Goal: Task Accomplishment & Management: Manage account settings

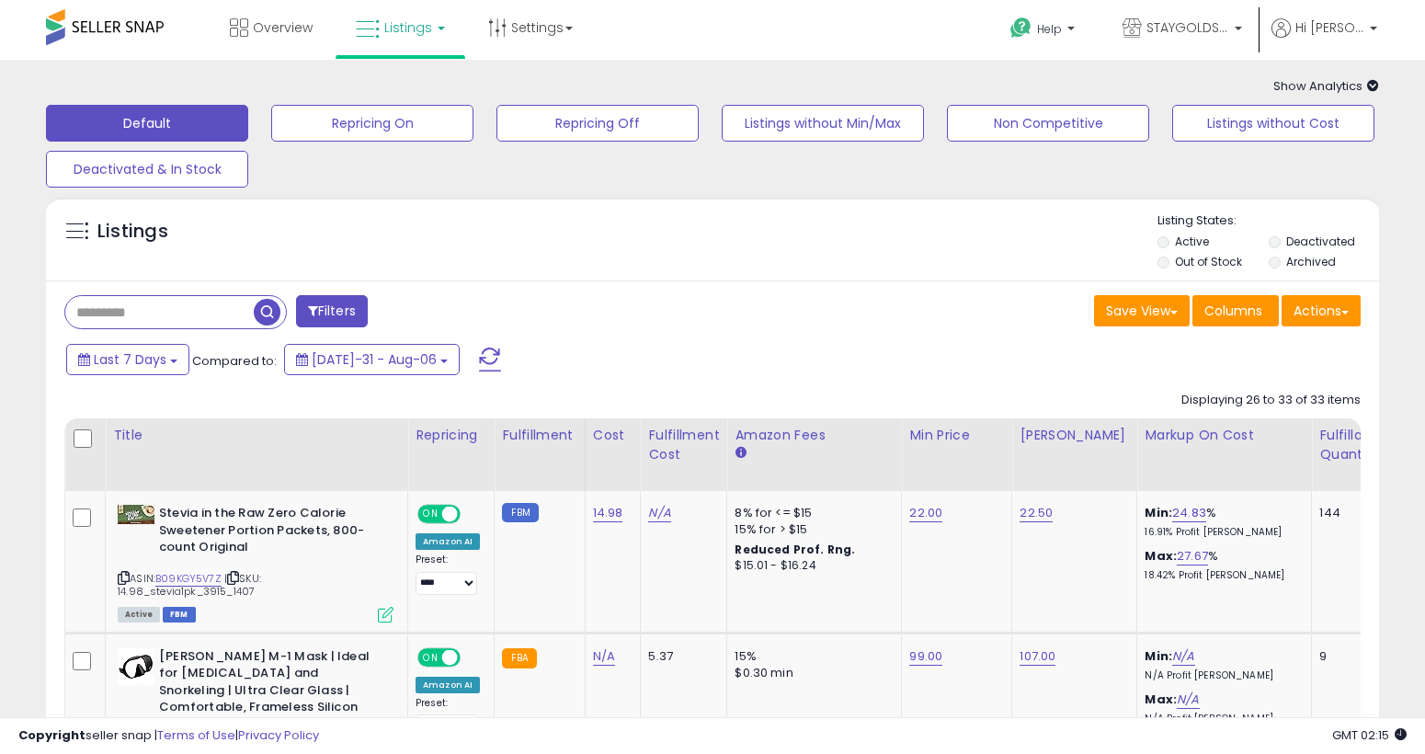
click at [438, 36] on link "Listings" at bounding box center [400, 27] width 117 height 55
click at [439, 144] on link at bounding box center [413, 164] width 127 height 40
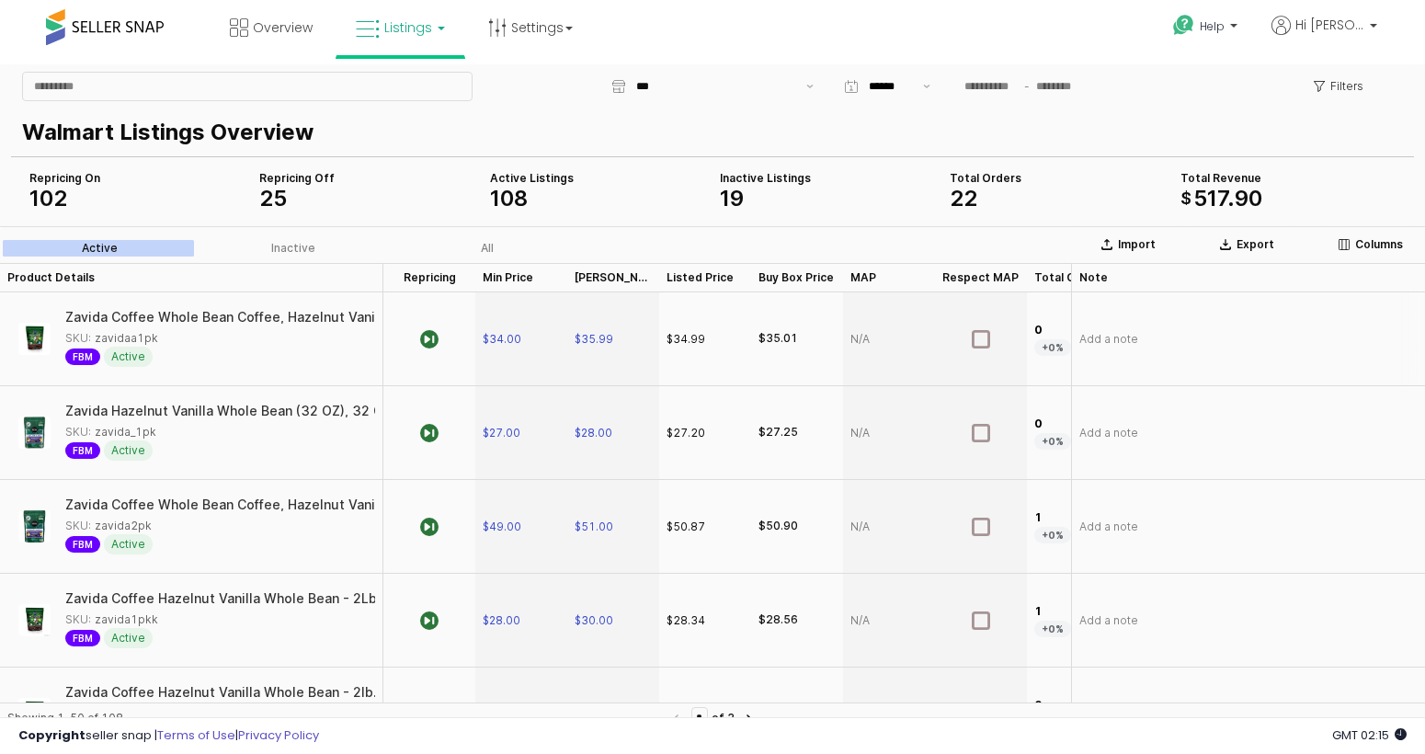
click at [242, 320] on div "Zavida Coffee Whole Bean Coffee, Hazelnut Vanilla (2 Lb.)" at bounding box center [210, 317] width 368 height 13
click at [333, 246] on label "Inactive" at bounding box center [294, 248] width 194 height 17
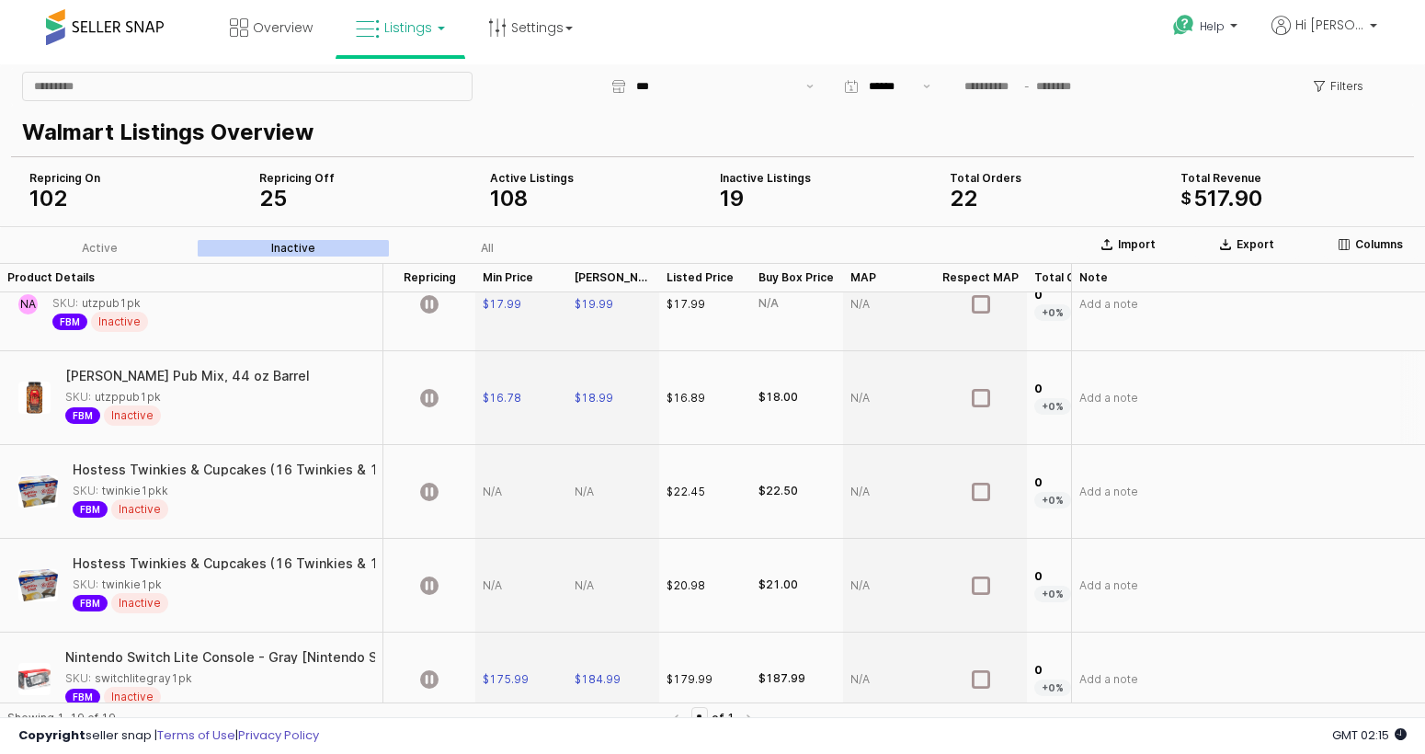
scroll to position [26, 0]
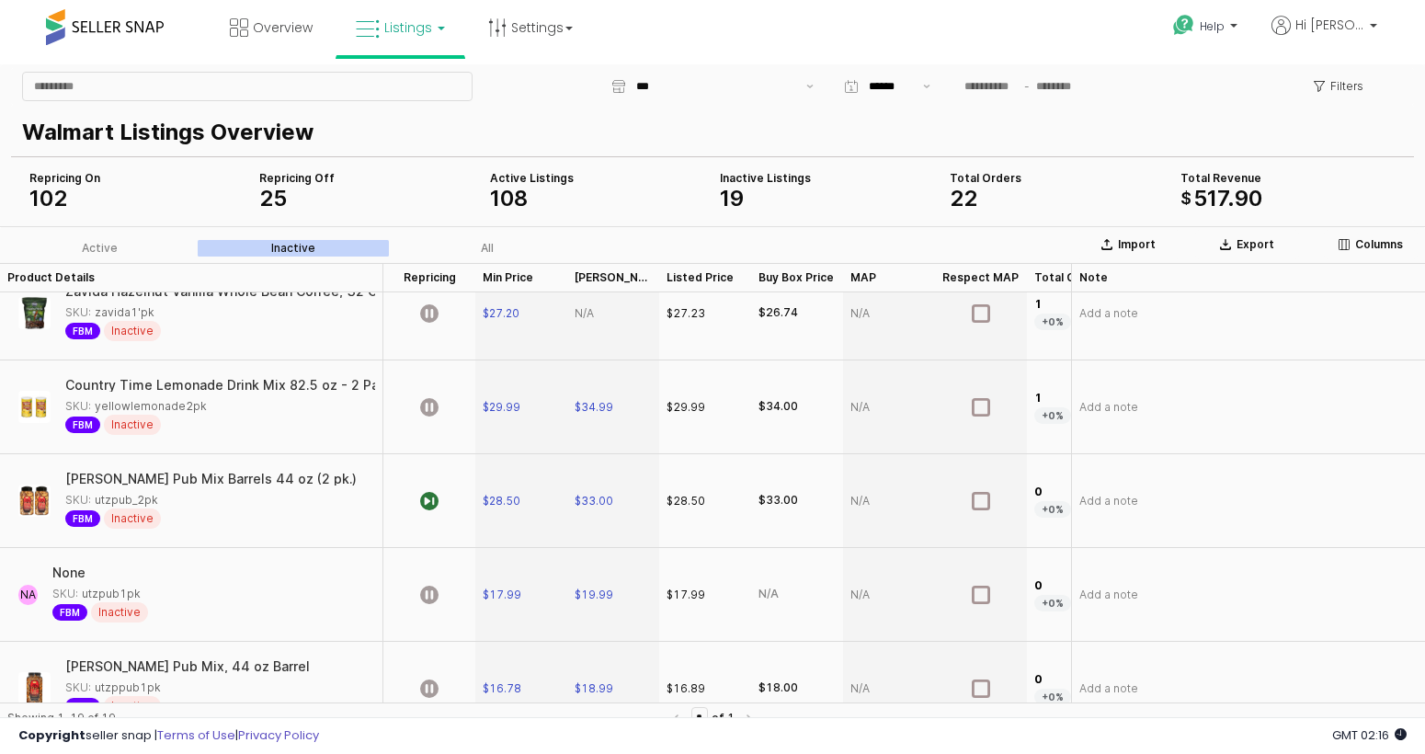
click at [80, 181] on div "Repricing On" at bounding box center [136, 178] width 215 height 15
click at [120, 245] on label "Active" at bounding box center [100, 248] width 194 height 17
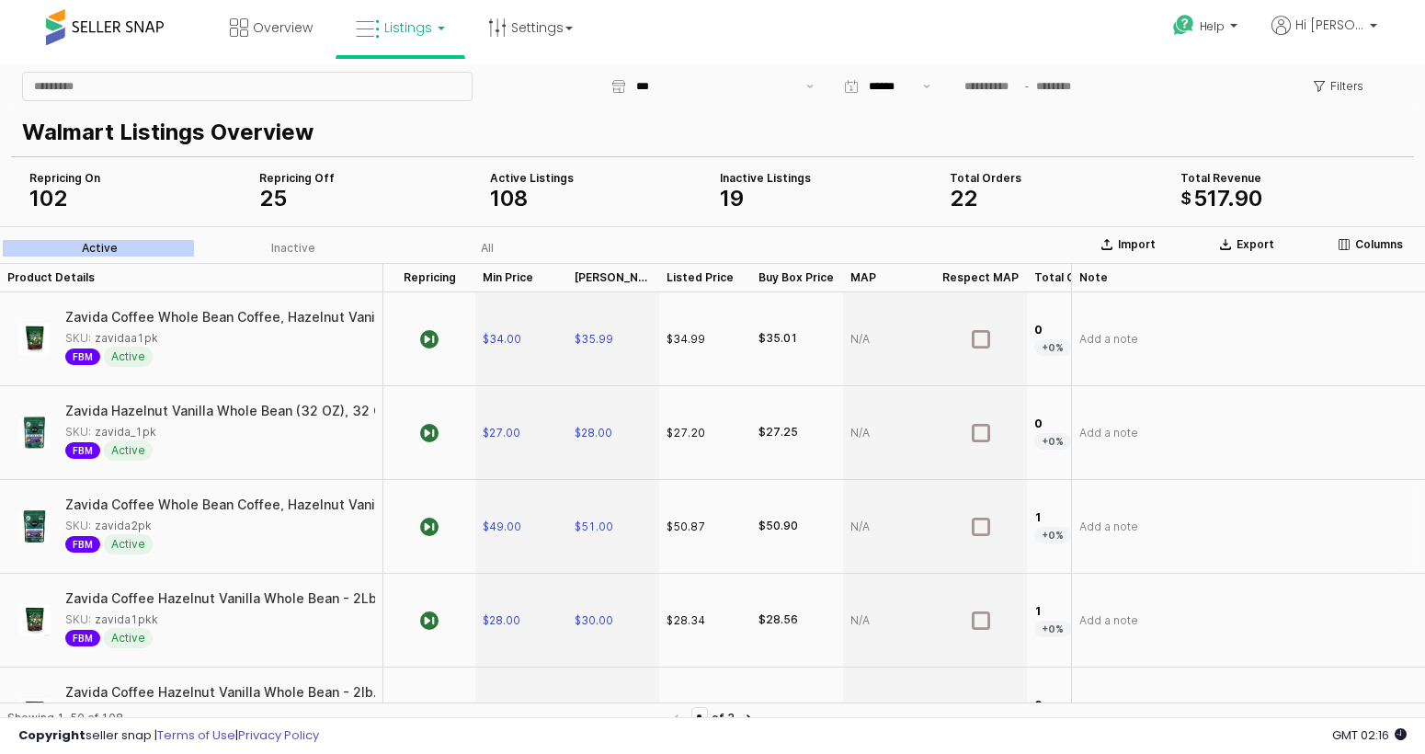
click at [342, 496] on div "Zavida Coffee Whole Bean Coffee, Hazelnut Vanilla, 32 oz..pack of 2 SKU: zavida…" at bounding box center [191, 526] width 368 height 78
click at [227, 497] on div "Zavida Coffee Whole Bean Coffee, Hazelnut Vanilla, 32 oz..pack of 2 SKU: zavida…" at bounding box center [191, 526] width 368 height 78
click at [29, 530] on img "App Frame" at bounding box center [34, 526] width 32 height 32
click at [131, 544] on span "Active" at bounding box center [128, 544] width 49 height 20
click at [70, 542] on span "FBM" at bounding box center [82, 544] width 35 height 17
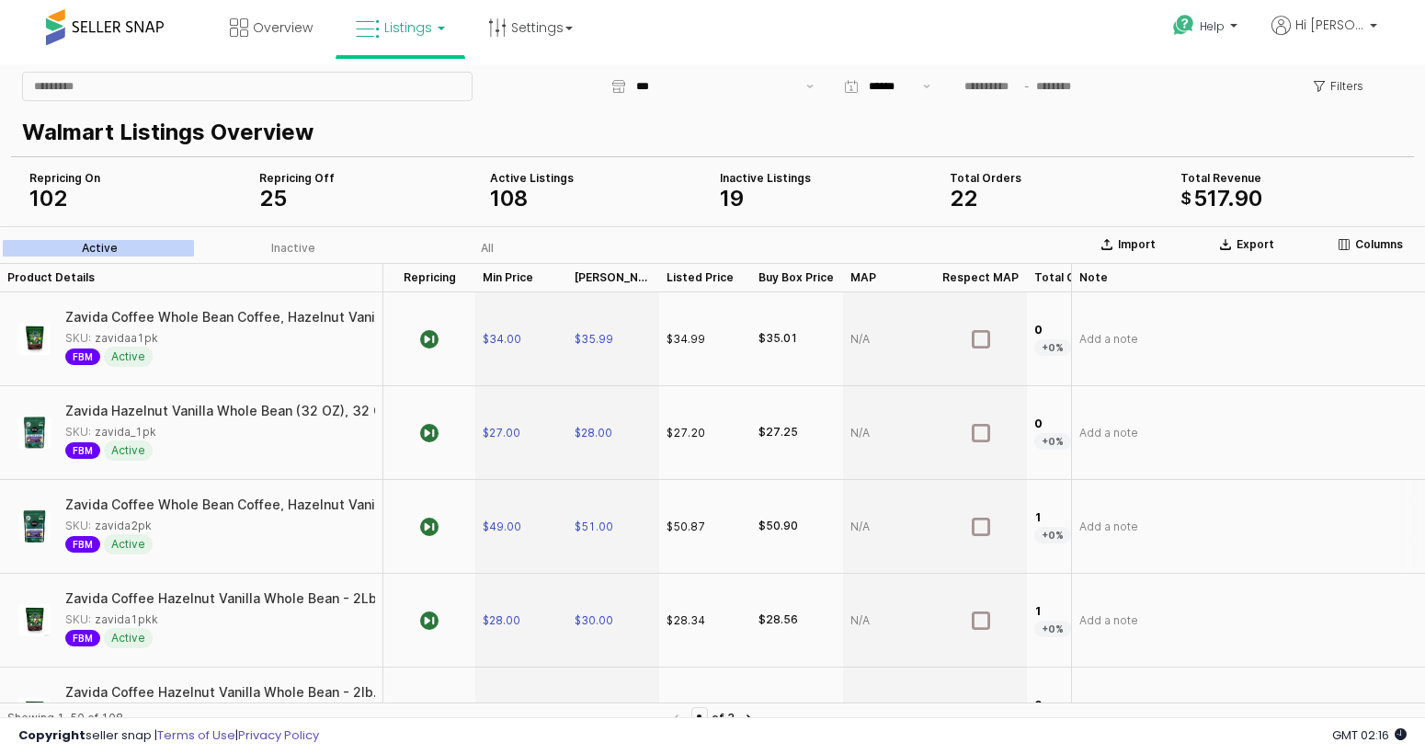
click at [98, 525] on div "SKU: zavida2pk" at bounding box center [108, 526] width 86 height 17
click at [126, 511] on div "Zavida Coffee Whole Bean Coffee, Hazelnut Vanilla, 32 oz..pack of 2" at bounding box center [281, 505] width 433 height 15
click at [1393, 13] on div "Help Contact Support Search Knowledge Hub Request a Feature Hi Cynthia" at bounding box center [1162, 39] width 471 height 78
click at [1352, 40] on link "Hi [PERSON_NAME]" at bounding box center [1324, 36] width 106 height 41
click at [1348, 81] on li "Account" at bounding box center [1335, 97] width 76 height 46
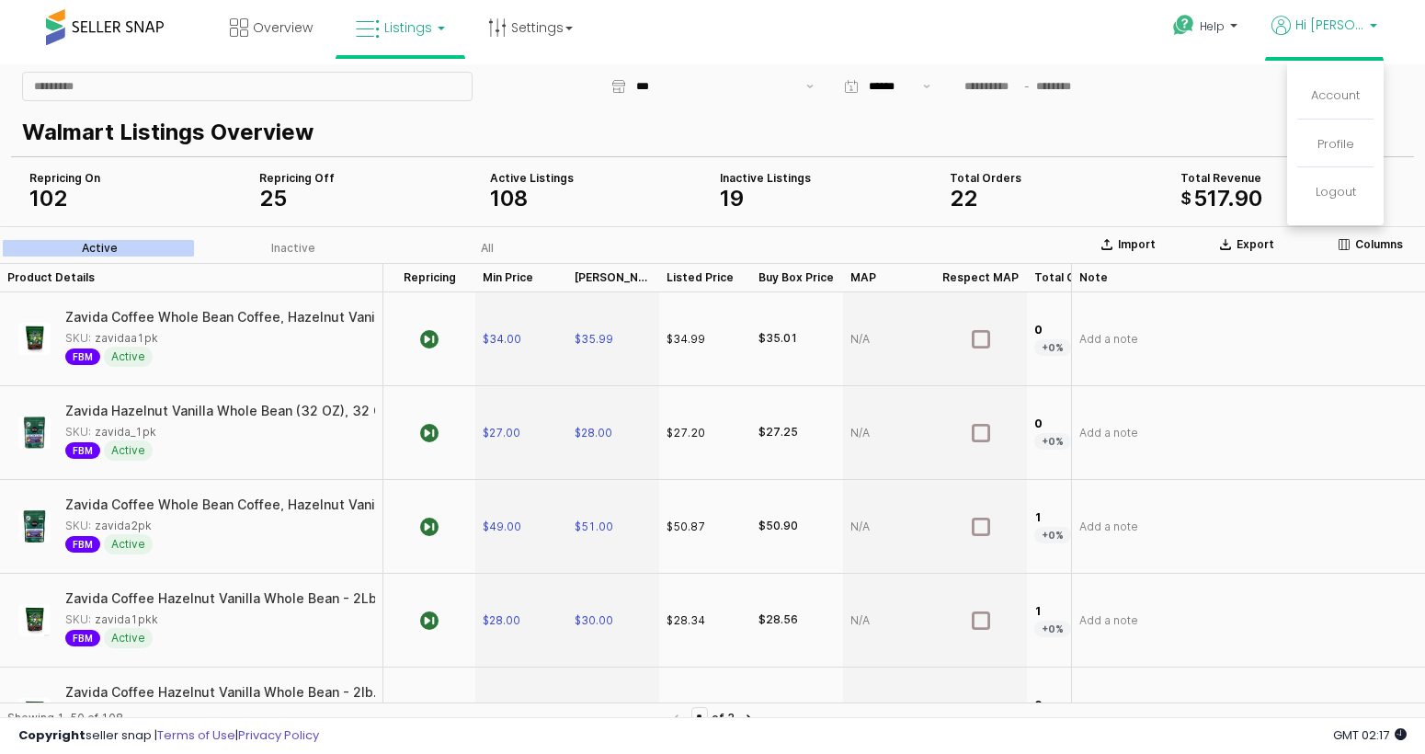
click at [1345, 86] on li "Account" at bounding box center [1335, 97] width 76 height 46
click at [1345, 99] on link "Account" at bounding box center [1335, 94] width 49 height 17
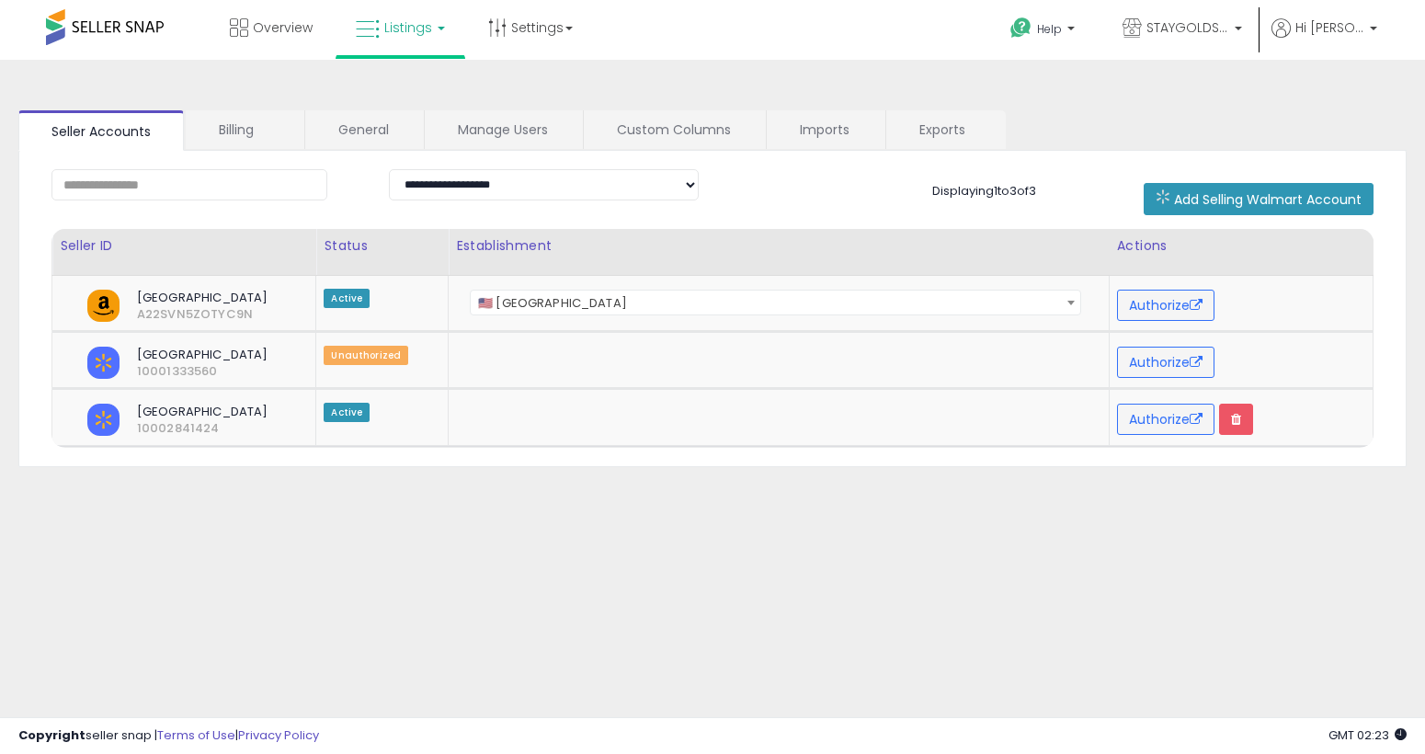
click at [447, 28] on link "Listings" at bounding box center [400, 27] width 117 height 55
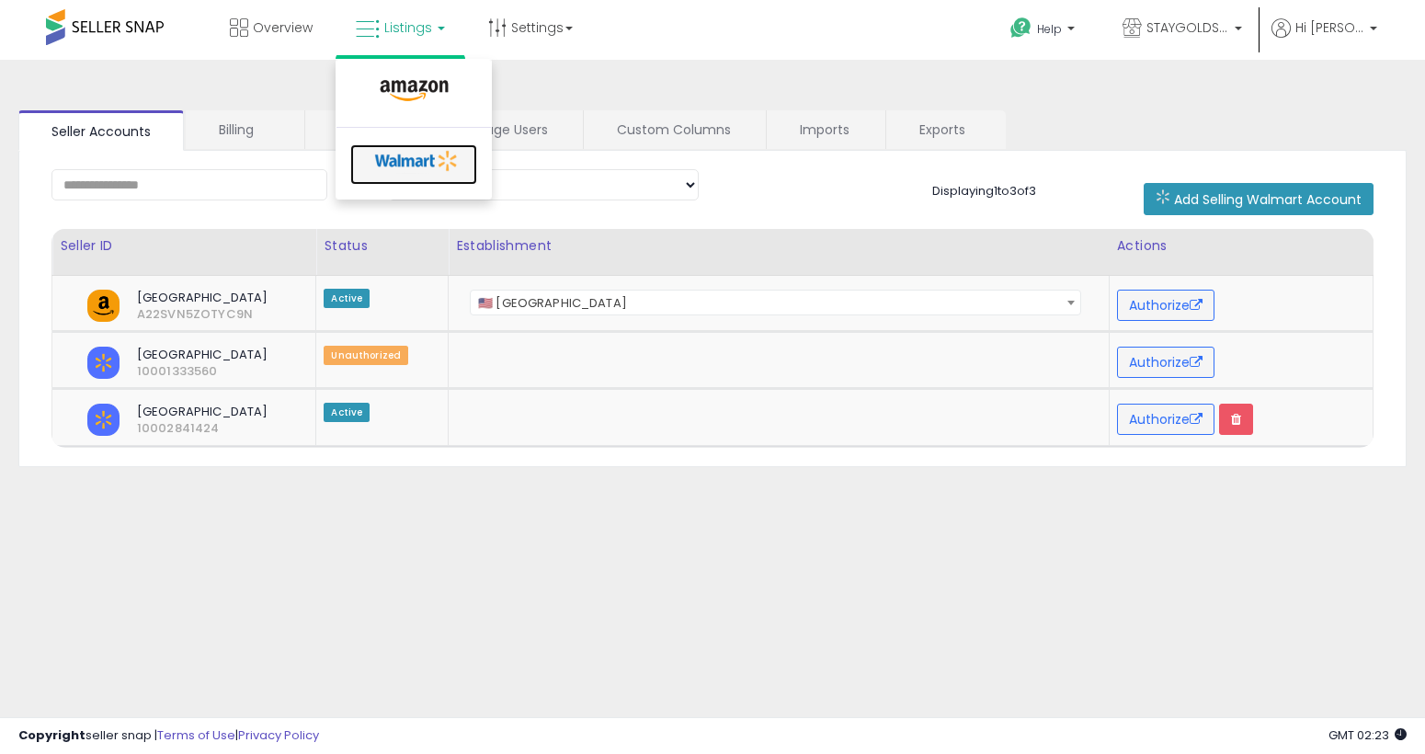
click at [441, 172] on icon at bounding box center [417, 161] width 97 height 28
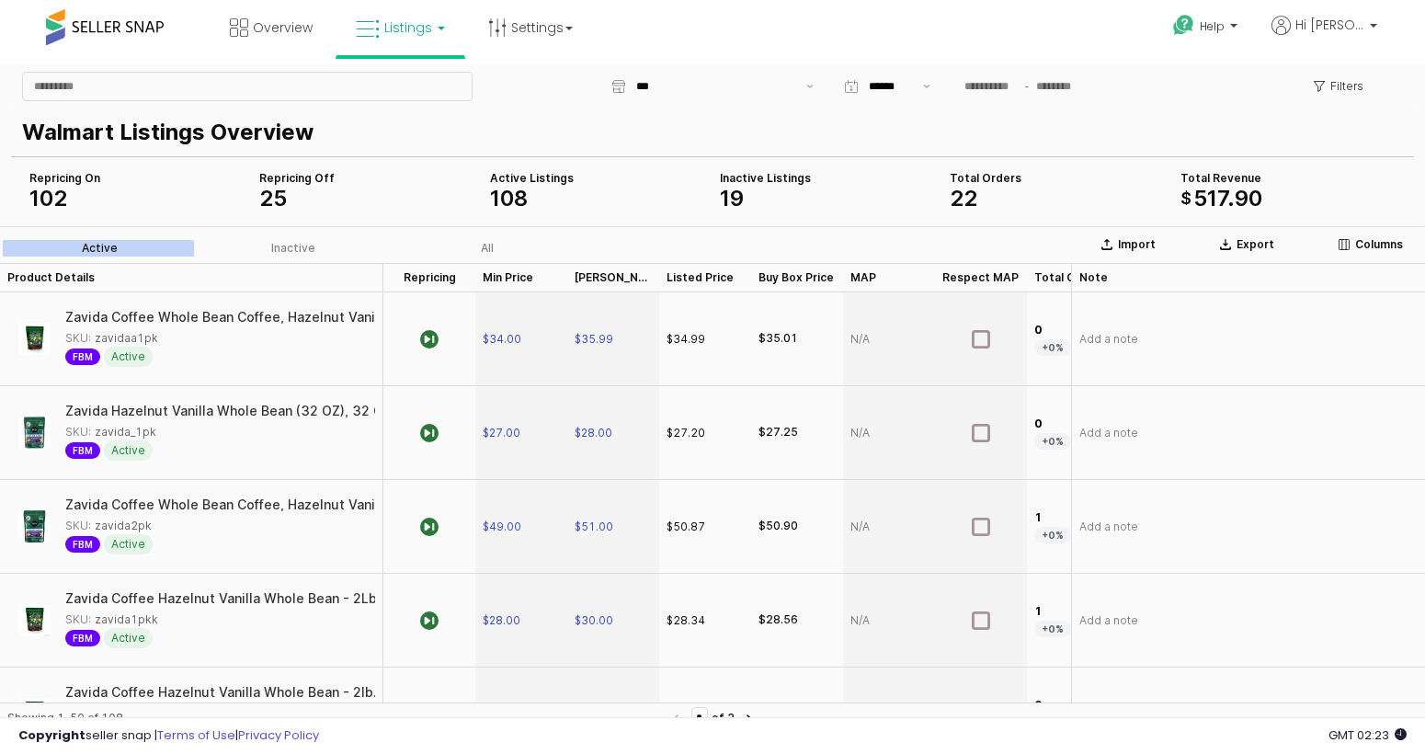
click at [35, 186] on div "Repricing On 102" at bounding box center [136, 189] width 215 height 37
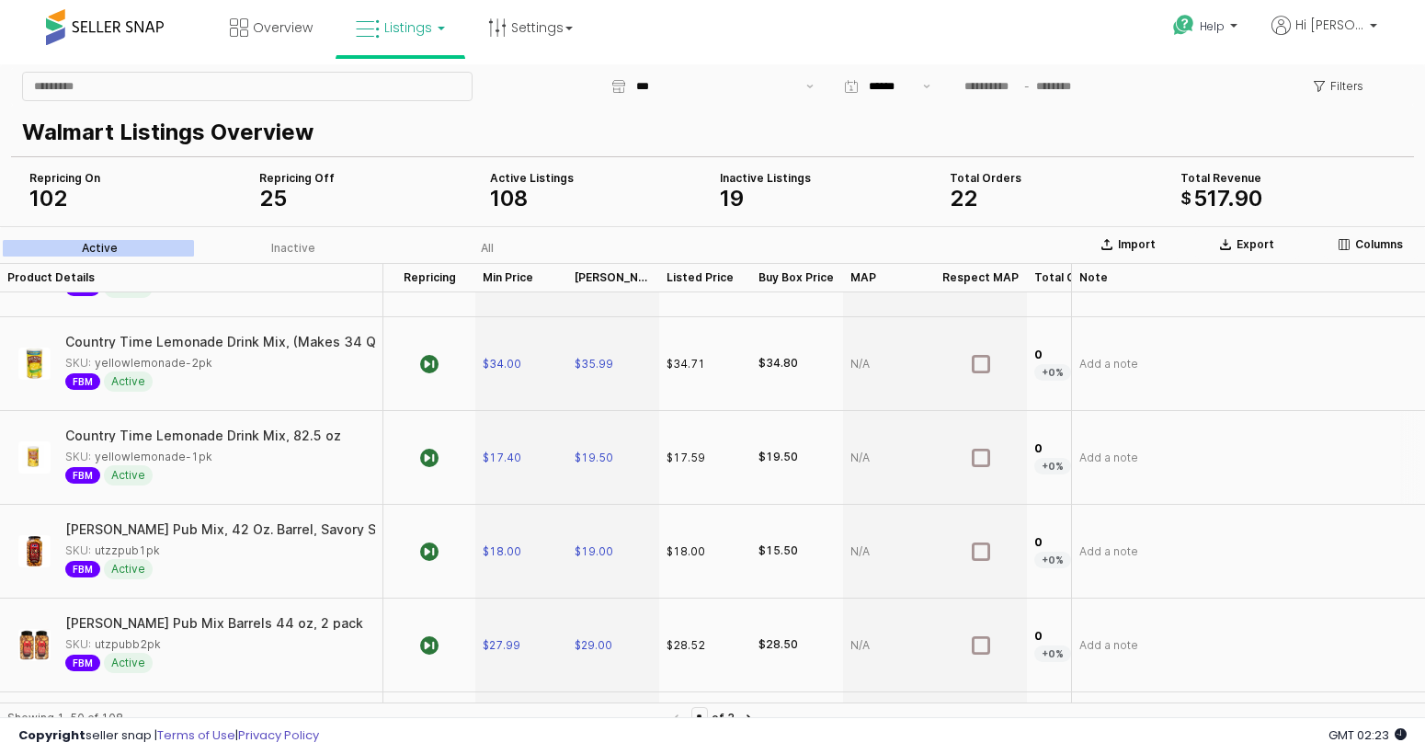
scroll to position [737, 0]
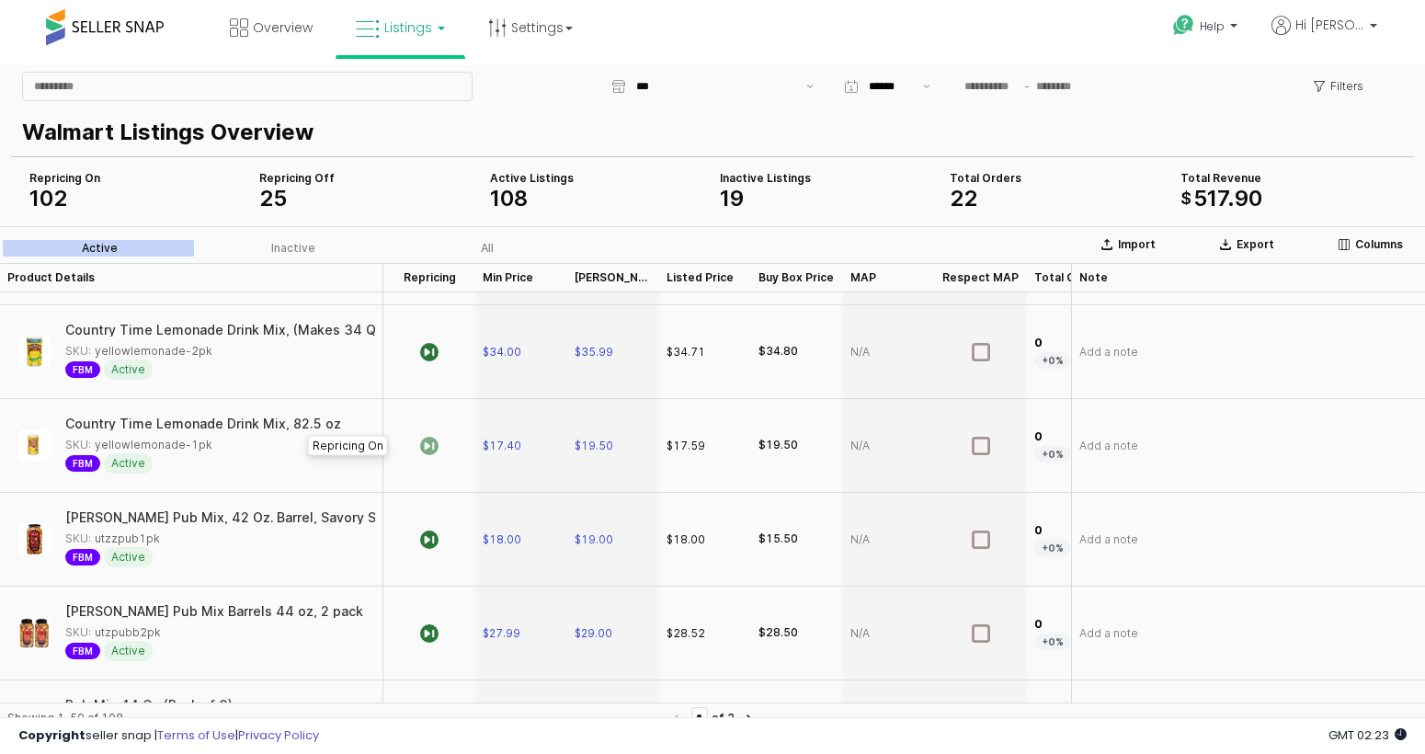
click at [431, 447] on icon "App Frame" at bounding box center [429, 446] width 18 height 18
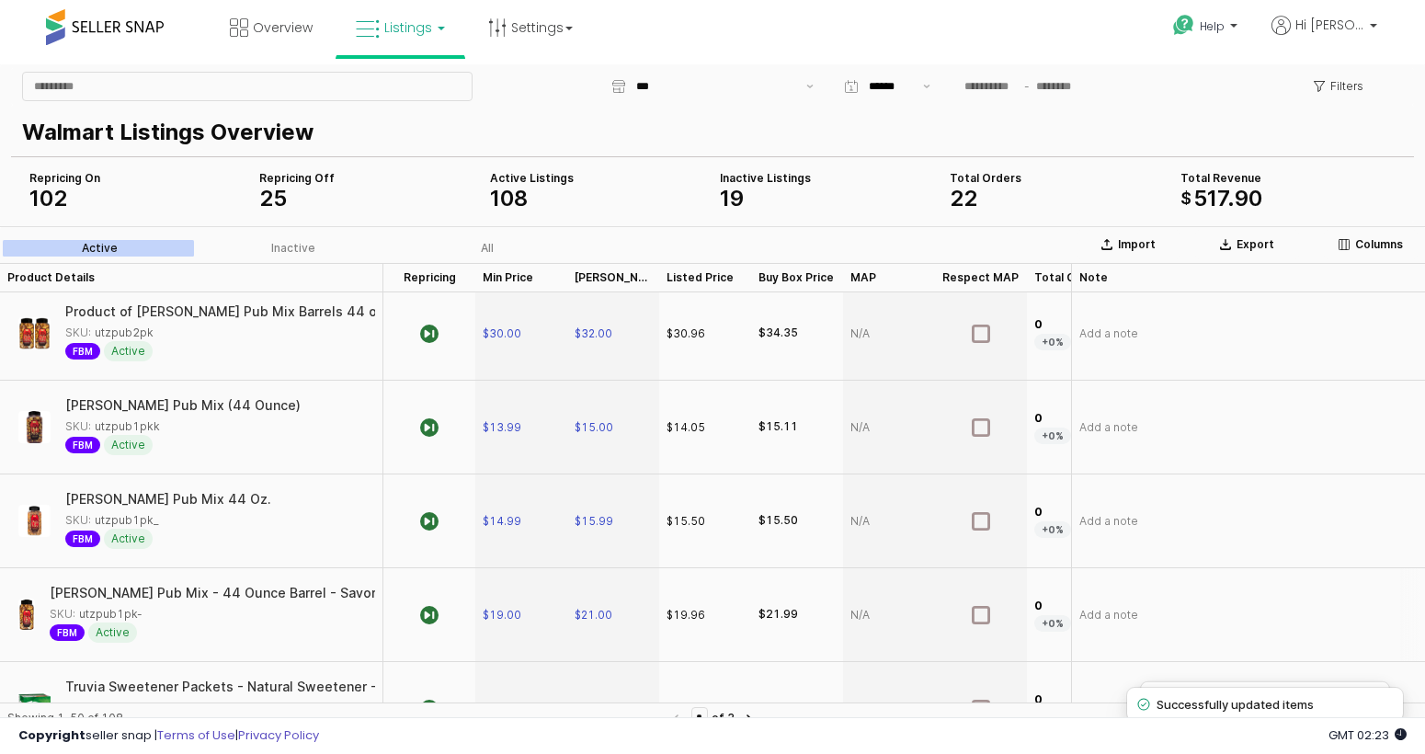
scroll to position [1260, 0]
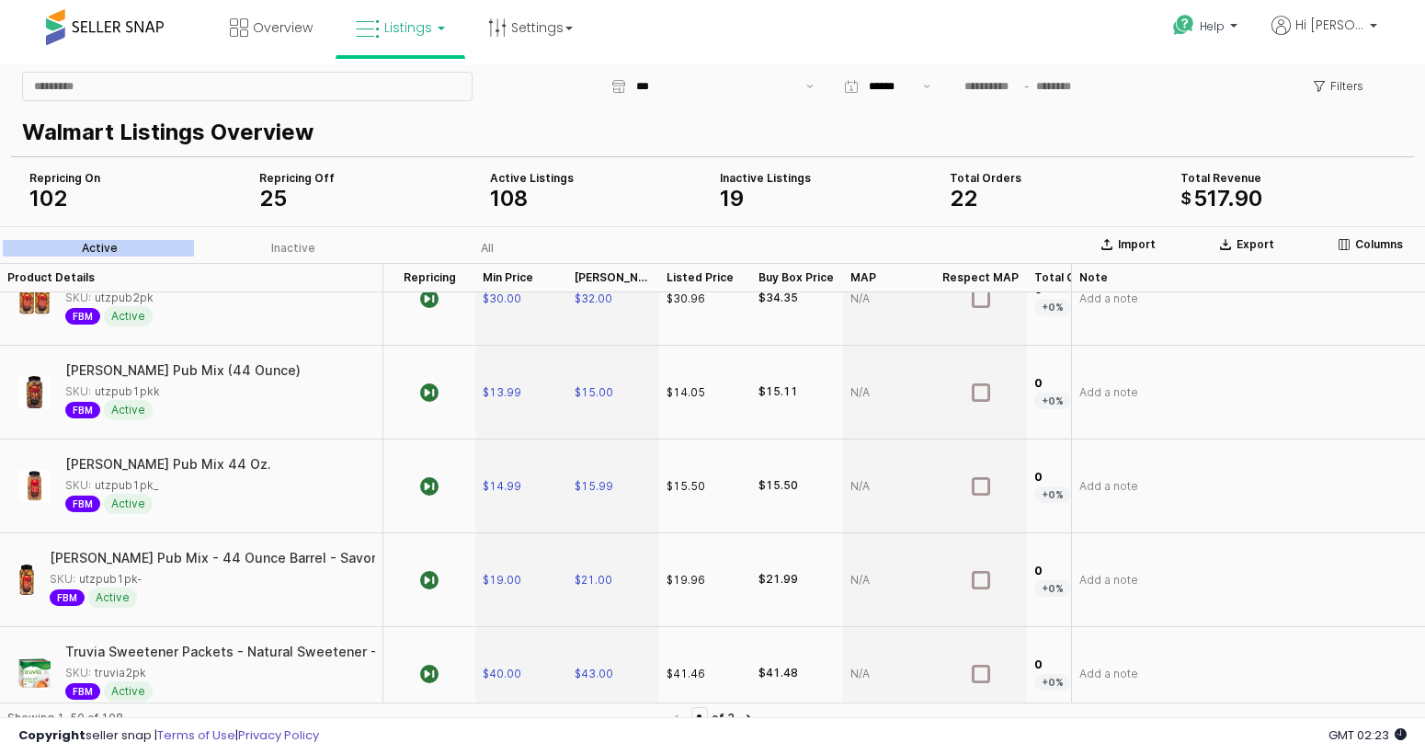
click at [337, 563] on div "Utz Pub Mix - 44 Ounce Barrel - Savory Snack Mix, Blend of Crunchy Flavors for …" at bounding box center [563, 558] width 1111 height 13
click at [337, 562] on div "Utz Pub Mix - 44 Ounce Barrel - Savory Snack Mix, Blend of Crunchy Flavors for …" at bounding box center [605, 558] width 1111 height 13
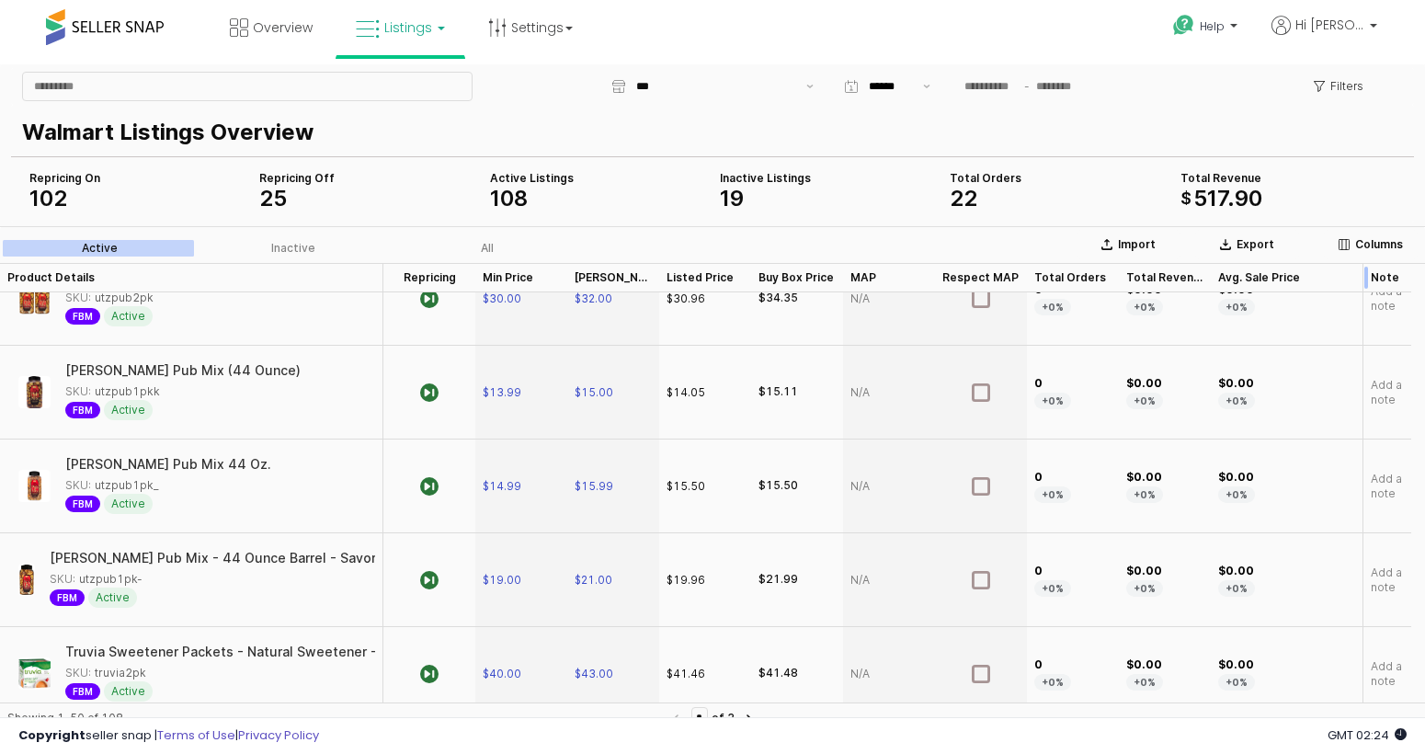
drag, startPoint x: 1059, startPoint y: 277, endPoint x: 1364, endPoint y: 290, distance: 305.5
click at [1362, 290] on div "App Frame" at bounding box center [1362, 277] width 0 height 29
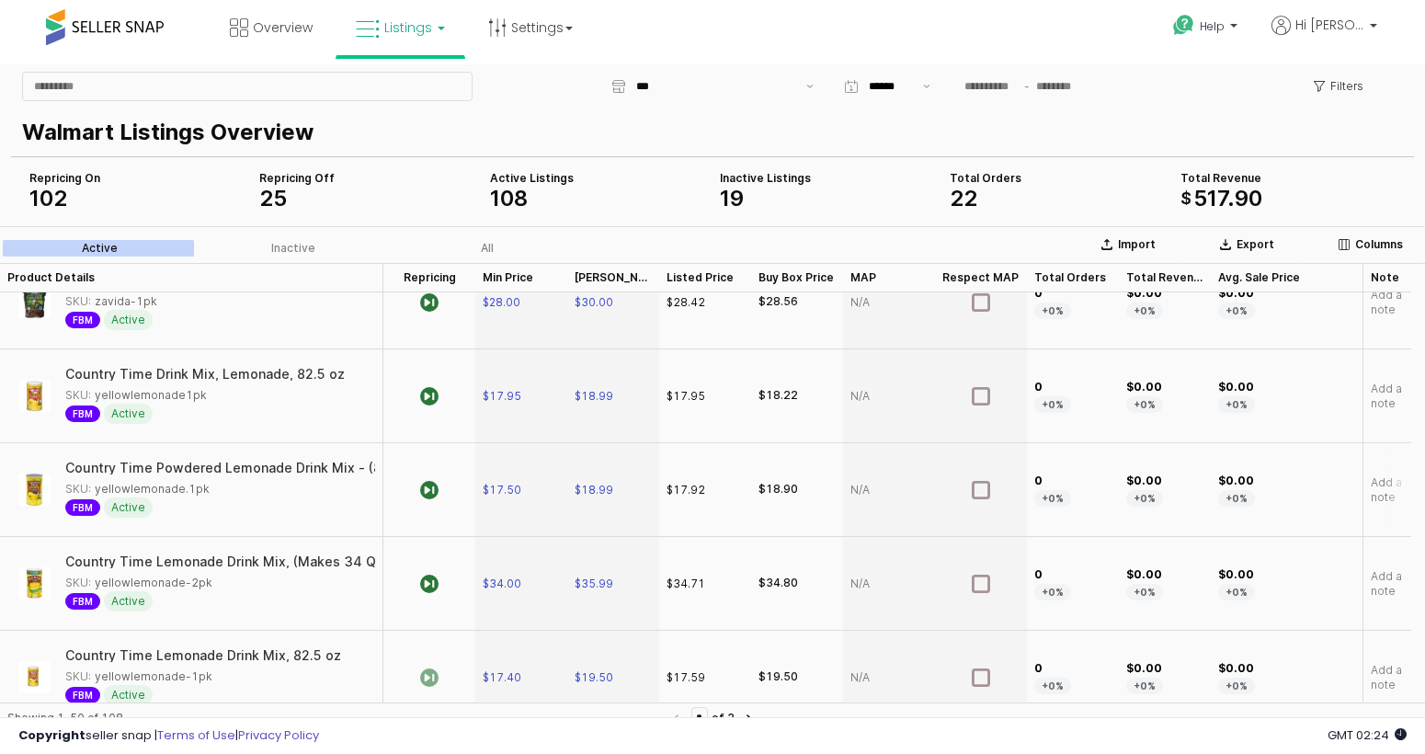
scroll to position [359, 0]
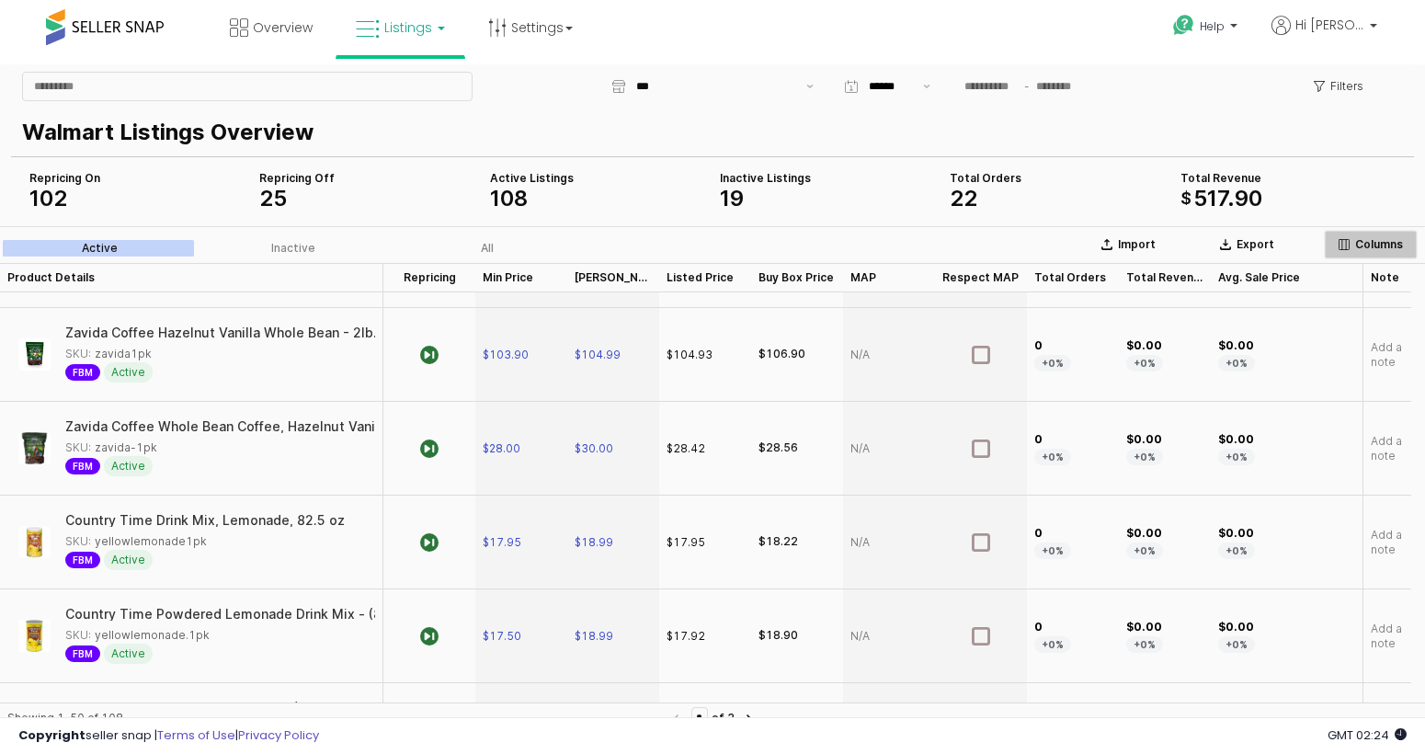
click at [1356, 240] on p "Columns" at bounding box center [1379, 244] width 48 height 15
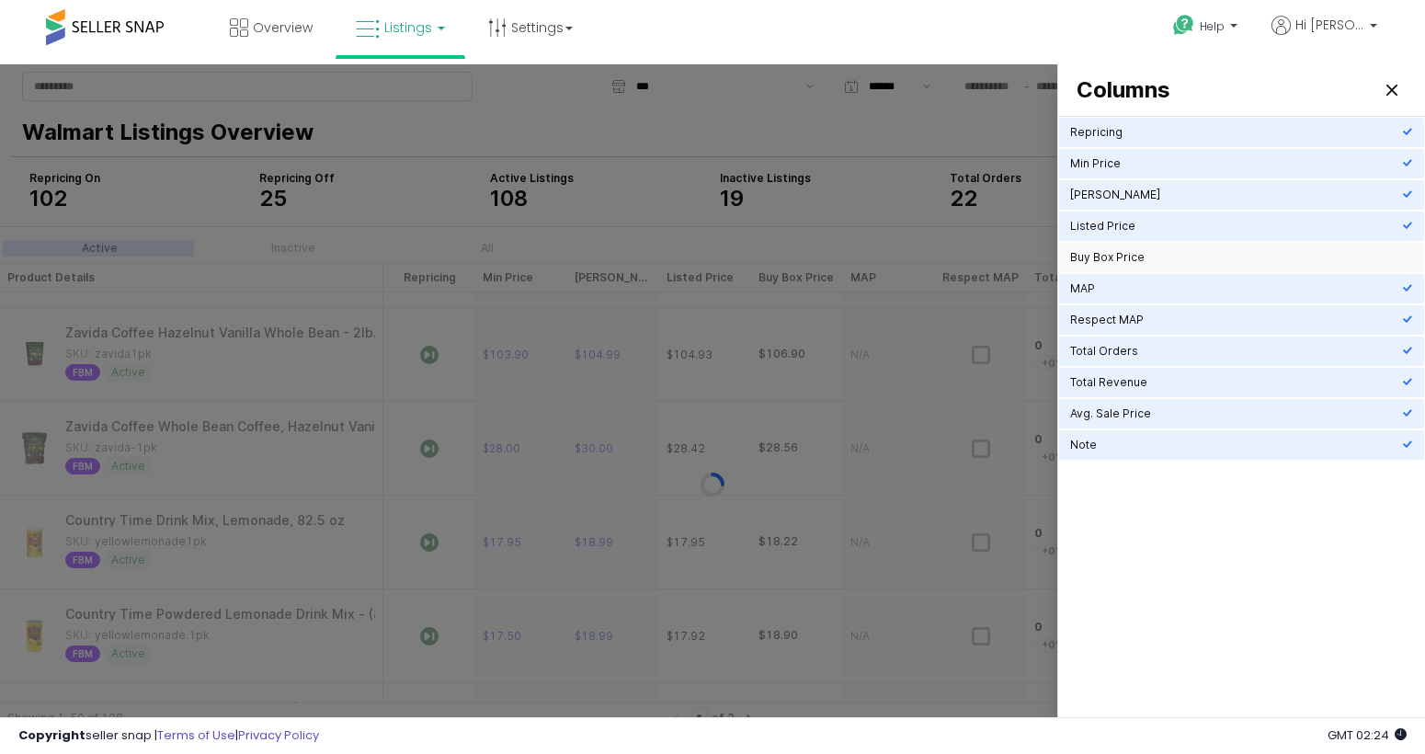
click at [1342, 211] on div "Repricing Min Price Max Price Listed Price Buy Box Price MAP Respect MAP Total …" at bounding box center [1241, 289] width 365 height 344
click at [1331, 255] on div "Buy Box Price" at bounding box center [1236, 257] width 332 height 15
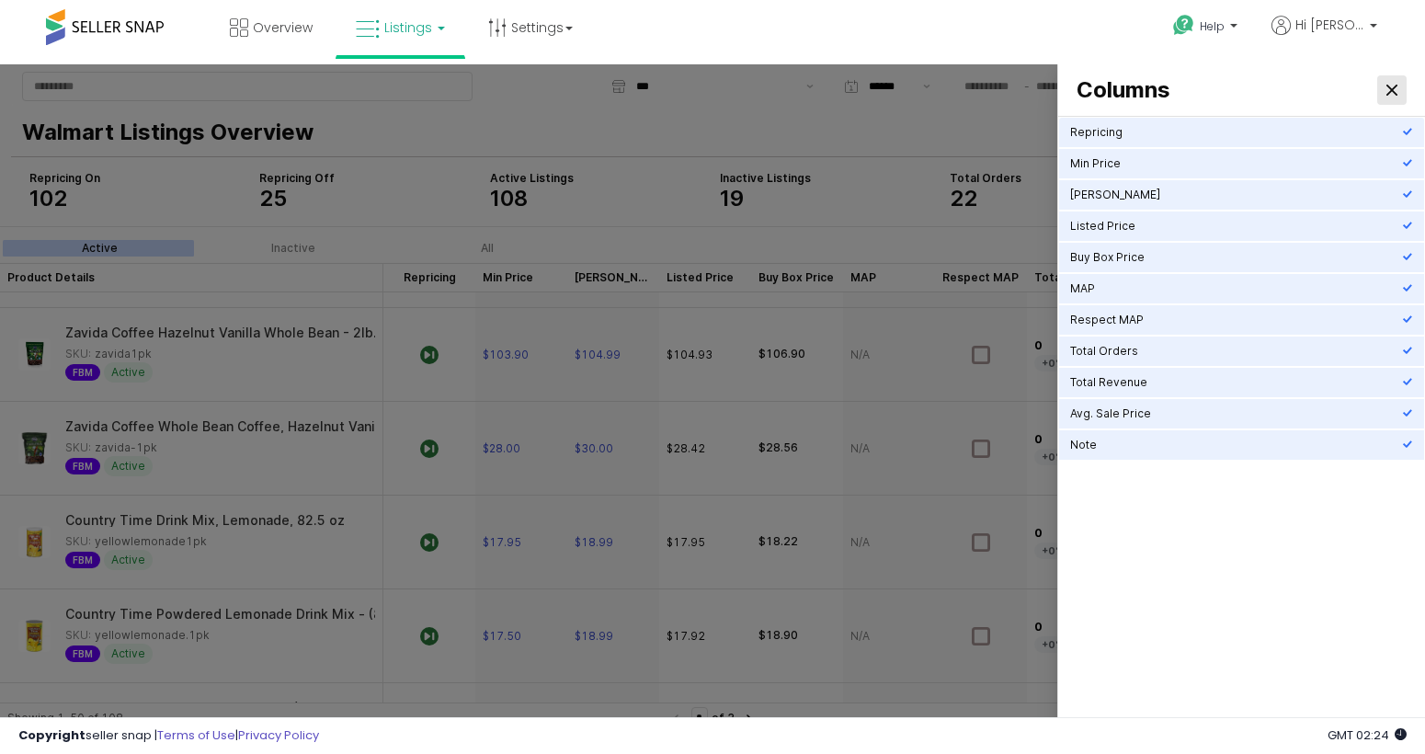
click at [1397, 92] on icon "Close" at bounding box center [1391, 90] width 11 height 11
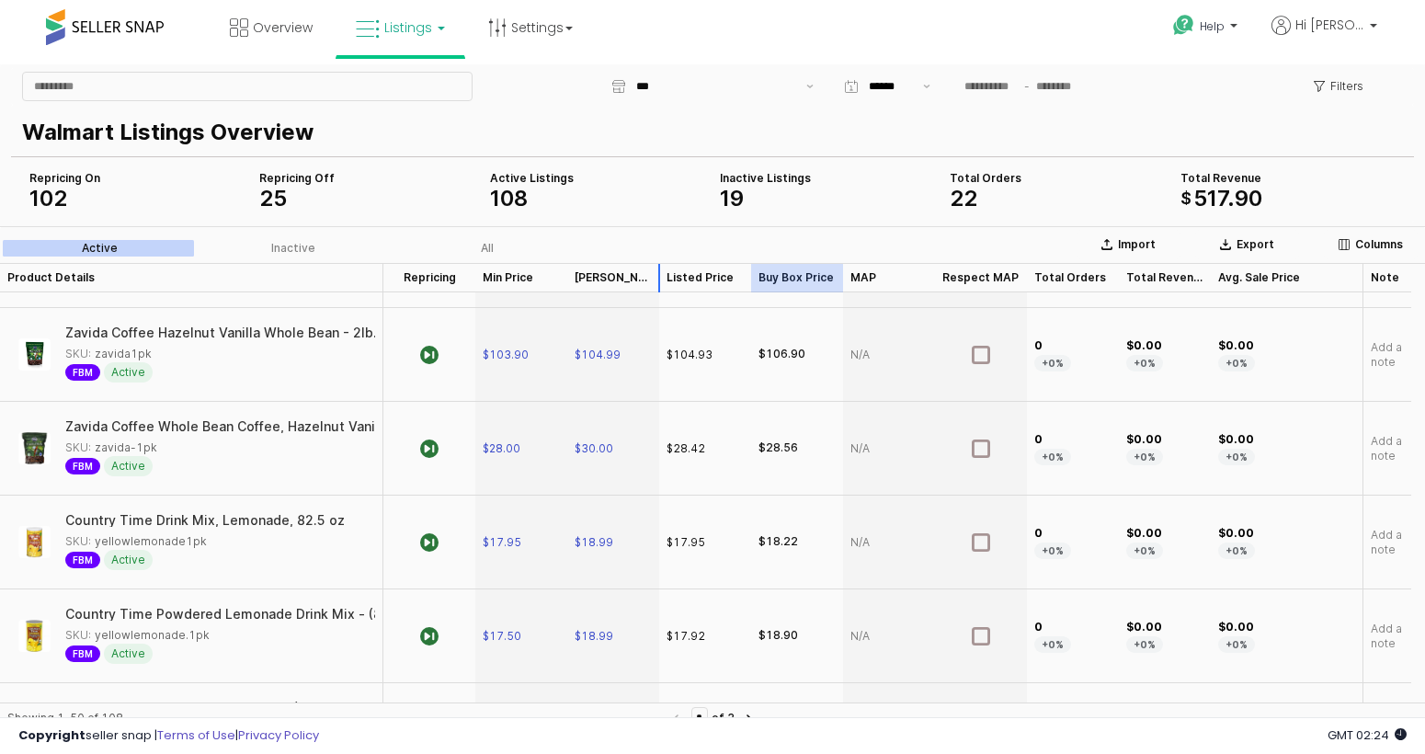
drag, startPoint x: 792, startPoint y: 281, endPoint x: 723, endPoint y: 270, distance: 69.8
click at [614, 299] on div "Product Details Product Details Repricing Repricing Min Price Min Price Max Pri…" at bounding box center [712, 482] width 1425 height 439
drag, startPoint x: 612, startPoint y: 280, endPoint x: 799, endPoint y: 283, distance: 186.6
click at [799, 283] on div "Product Details Product Details Repricing Repricing Min Price Min Price Buy Box…" at bounding box center [705, 277] width 1411 height 29
click at [700, 449] on div "$28.42" at bounding box center [686, 448] width 39 height 17
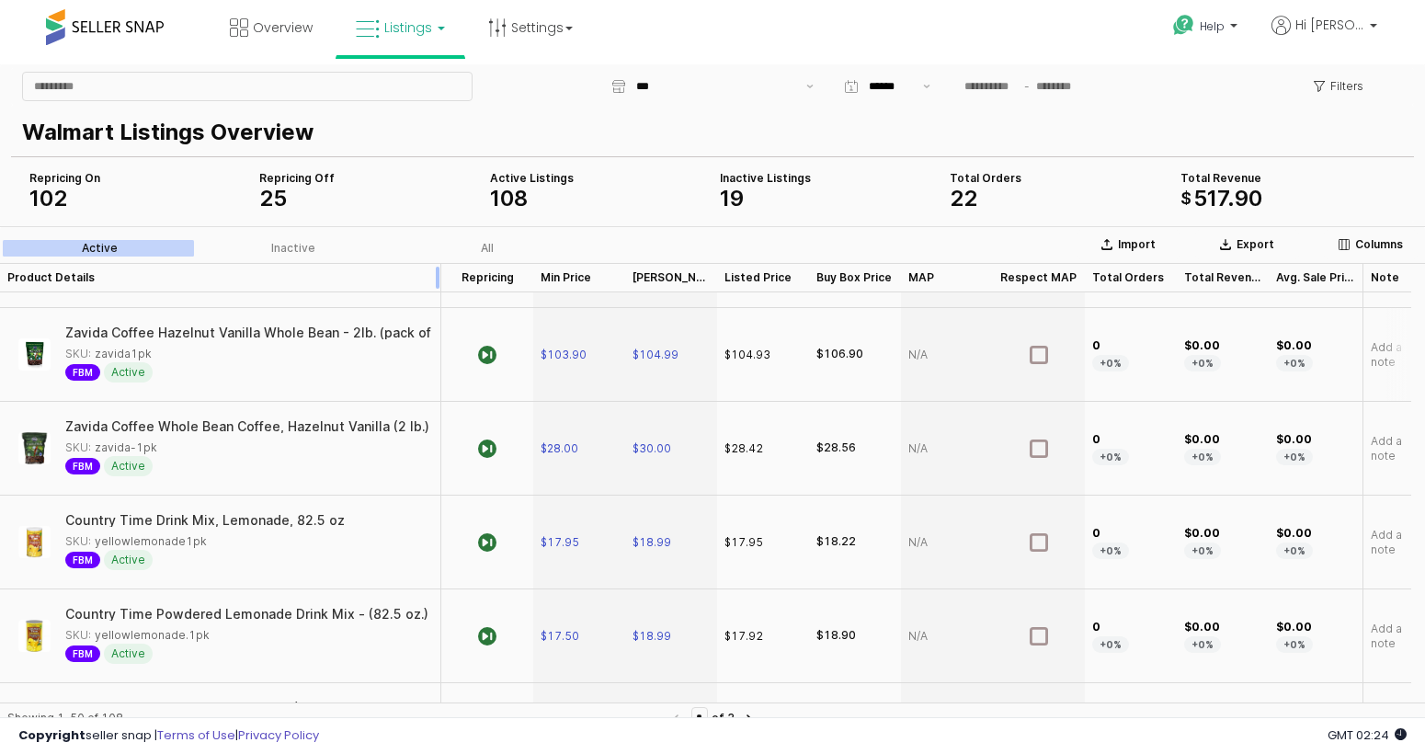
drag, startPoint x: 379, startPoint y: 284, endPoint x: 437, endPoint y: 321, distance: 68.6
click at [437, 321] on div "Product Details Product Details Repricing Repricing Min Price Min Price Max Pri…" at bounding box center [712, 482] width 1425 height 439
click at [814, 80] on button "Show suggestions" at bounding box center [810, 87] width 22 height 28
click at [804, 28] on div "Overview Listings" at bounding box center [456, 39] width 941 height 78
click at [286, 41] on link "Overview" at bounding box center [271, 27] width 110 height 55
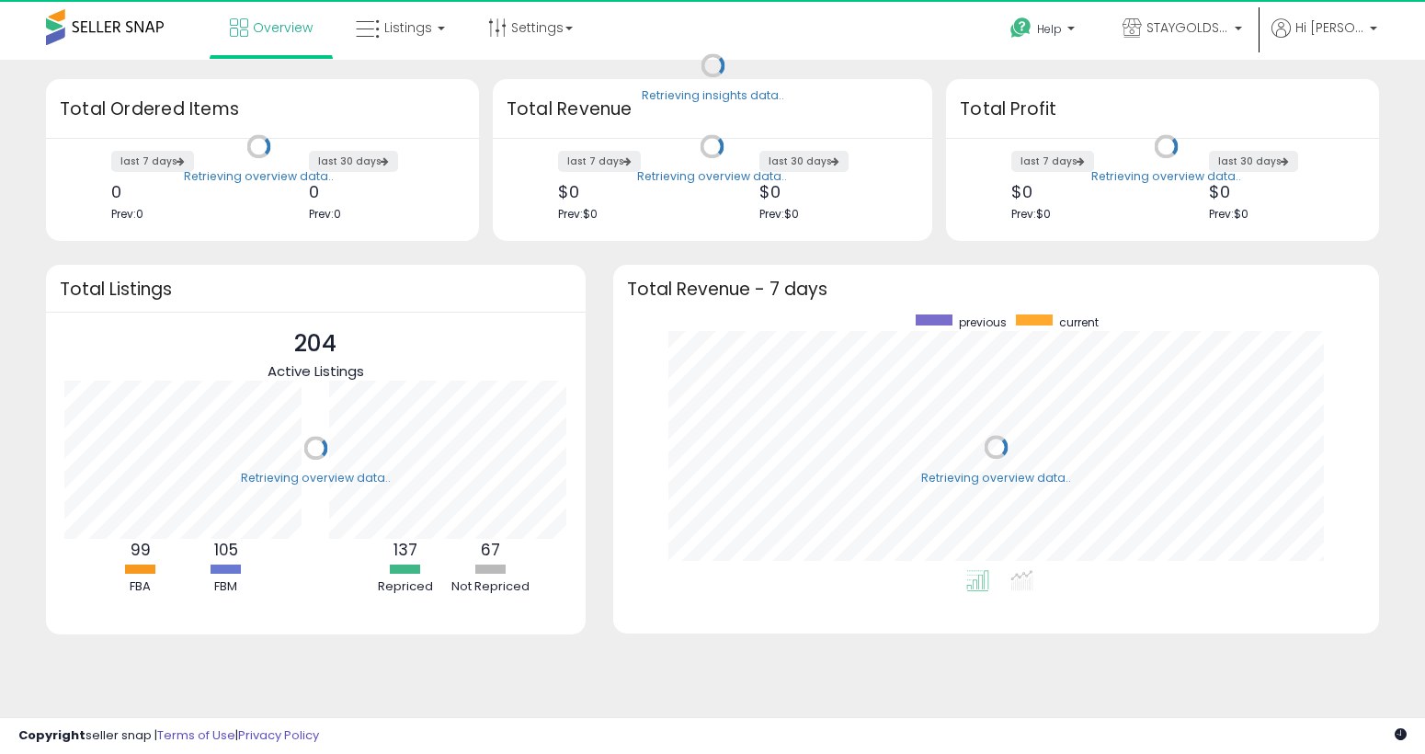
scroll to position [256, 729]
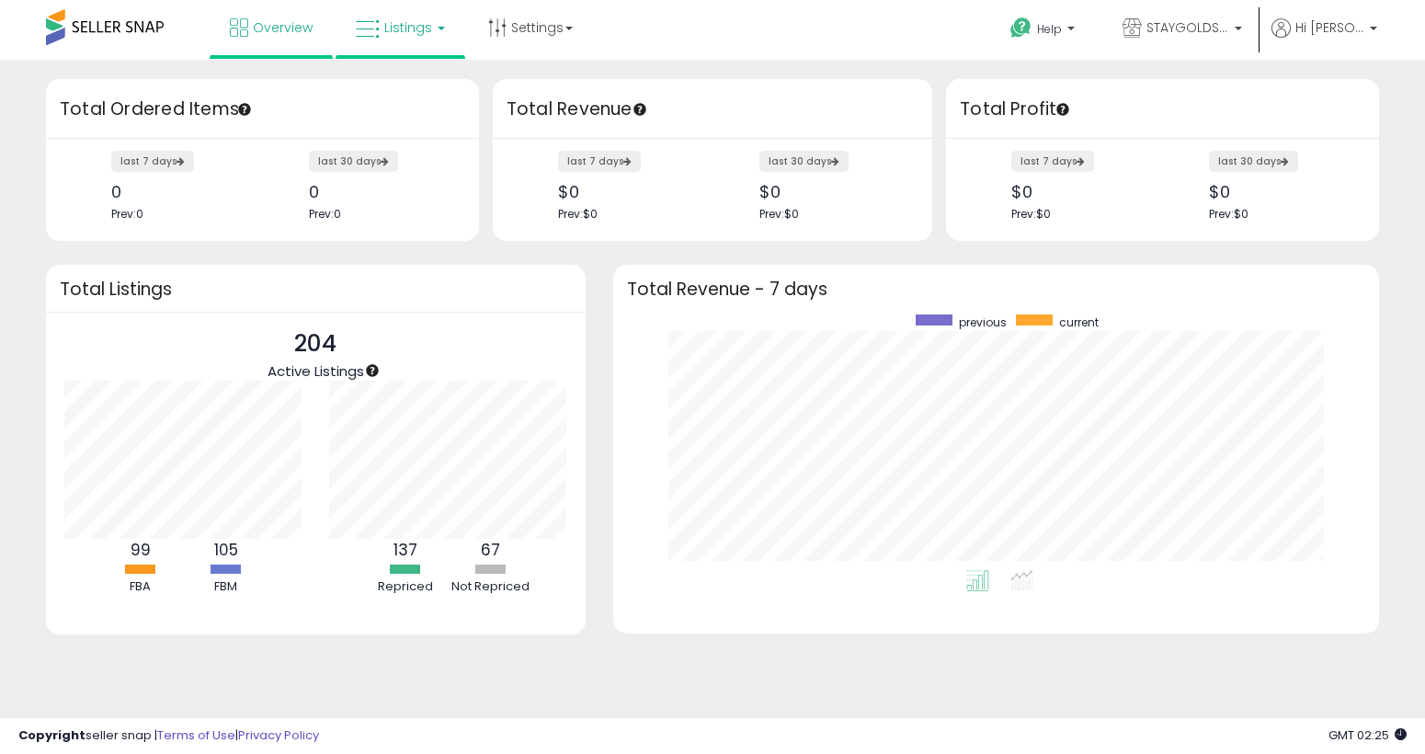
click at [416, 40] on link "Listings" at bounding box center [400, 27] width 117 height 55
click at [431, 138] on li at bounding box center [413, 165] width 154 height 68
click at [437, 150] on div "last 7 days 0 Prev: 0 last 30 days 0 Prev: 0" at bounding box center [262, 189] width 433 height 101
click at [211, 21] on li "Overview" at bounding box center [271, 29] width 123 height 59
click at [89, 33] on span at bounding box center [105, 27] width 118 height 36
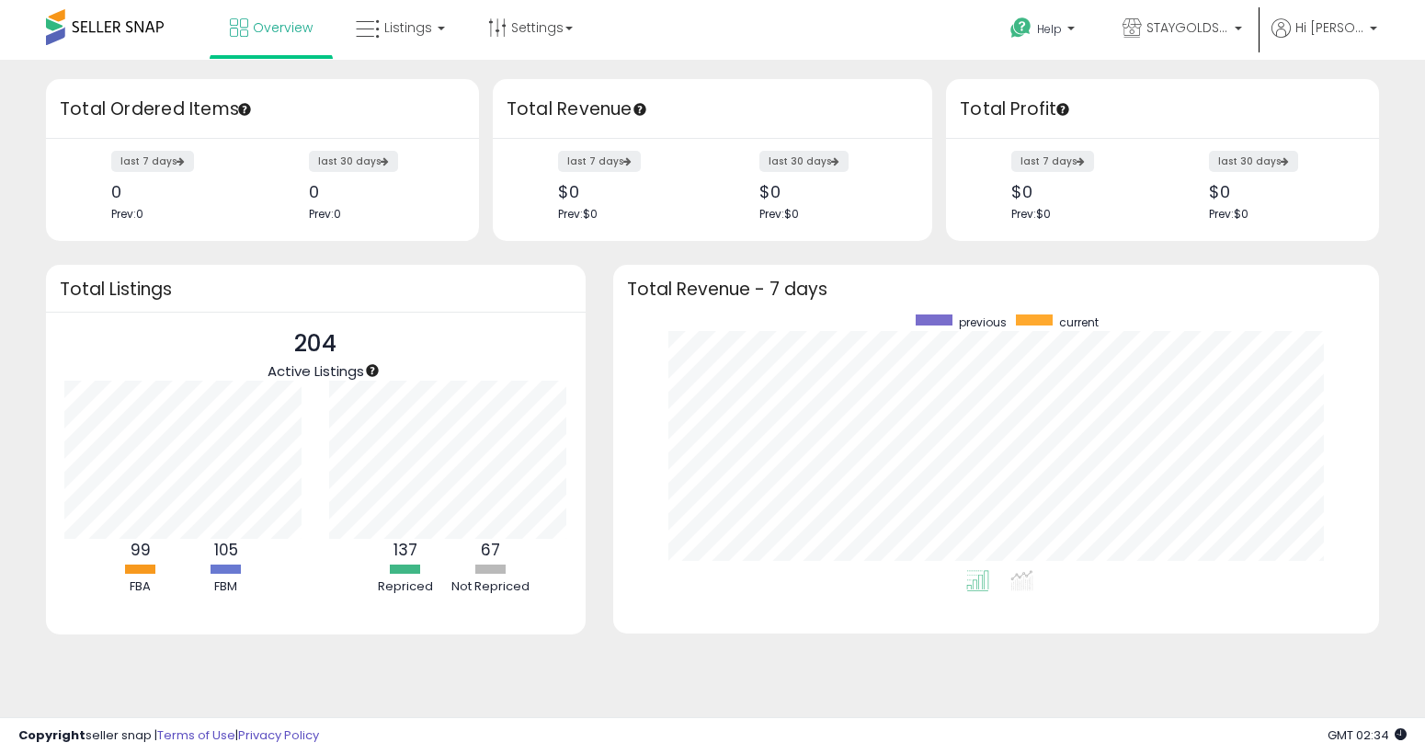
click at [60, 25] on span at bounding box center [105, 27] width 118 height 36
click at [1226, 21] on span "STAYGOLDSALES" at bounding box center [1187, 27] width 83 height 18
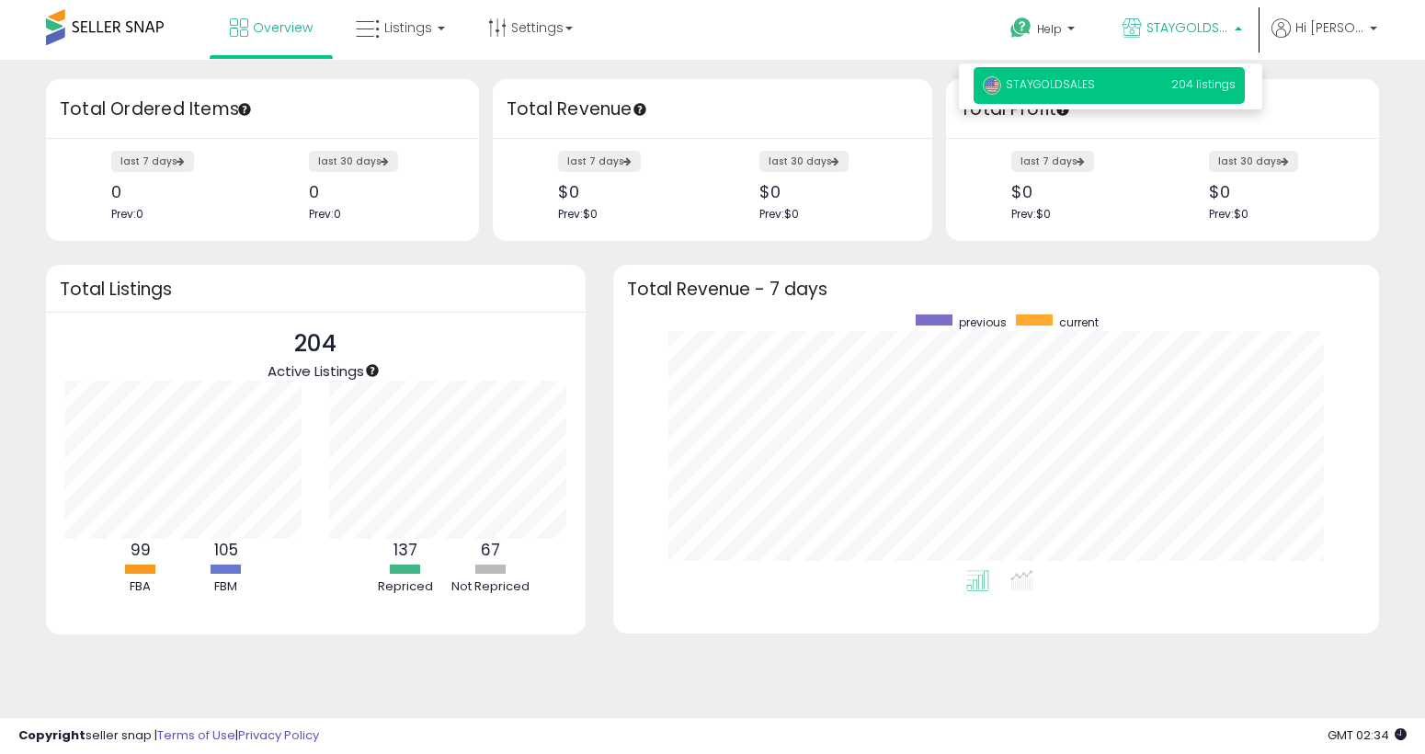
click at [1226, 21] on span "STAYGOLDSALES" at bounding box center [1187, 27] width 83 height 18
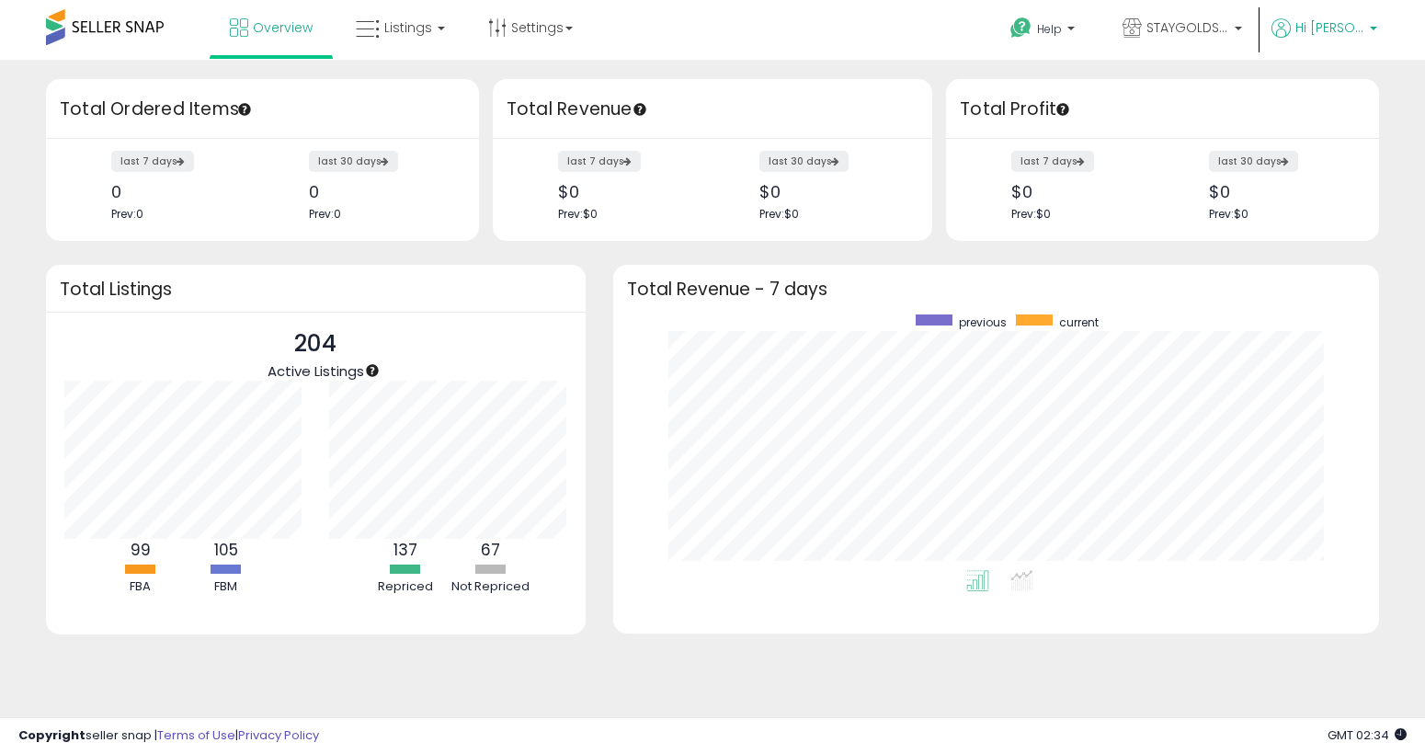
click at [1303, 30] on span "Hi [PERSON_NAME]" at bounding box center [1329, 27] width 69 height 18
click at [1067, 29] on p "Help" at bounding box center [1044, 31] width 70 height 20
click at [750, 33] on div "Overview Listings" at bounding box center [456, 39] width 941 height 78
click at [490, 27] on icon at bounding box center [497, 27] width 18 height 18
click at [507, 139] on link "User settings" at bounding box center [531, 141] width 78 height 17
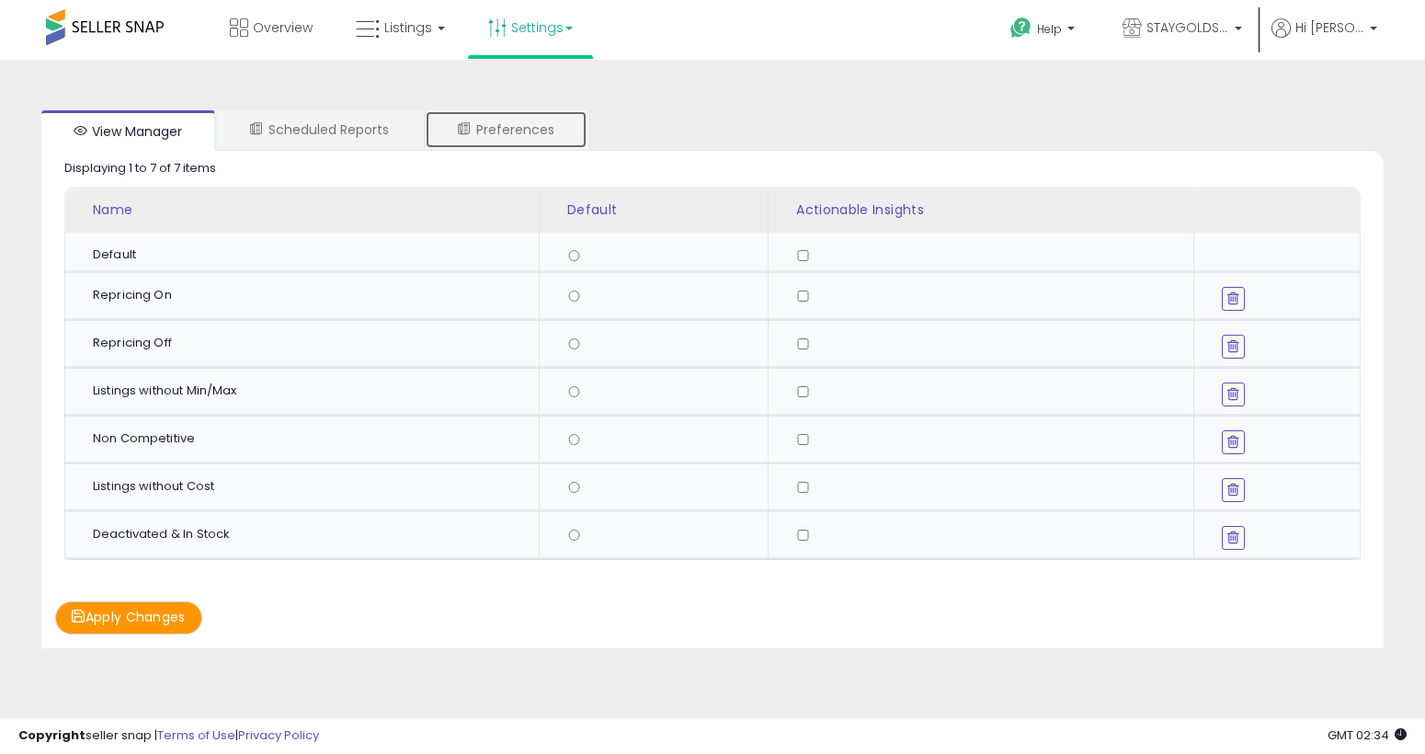
click at [502, 129] on link "Preferences" at bounding box center [506, 129] width 163 height 39
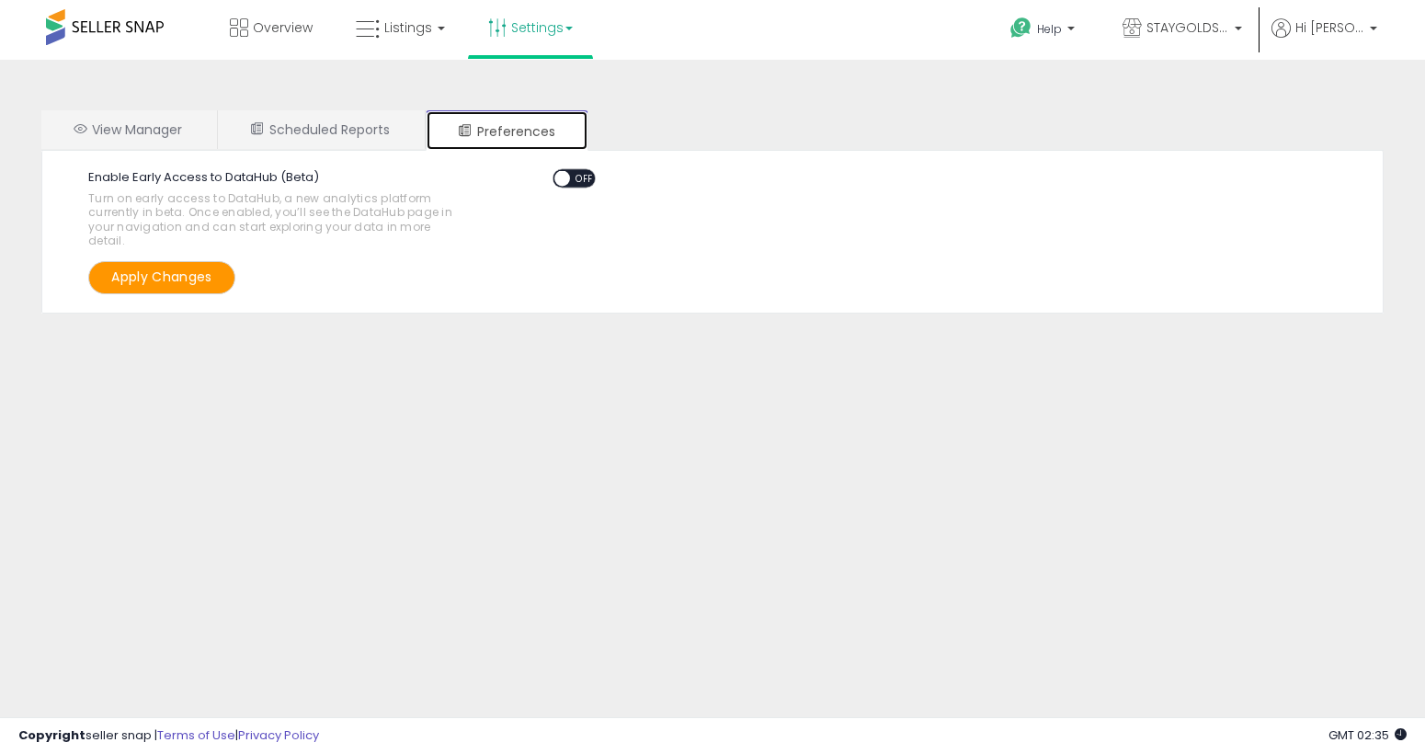
click at [559, 176] on span at bounding box center [562, 179] width 16 height 16
click at [559, 176] on span "ON" at bounding box center [565, 179] width 23 height 16
click at [326, 147] on link "Scheduled Reports" at bounding box center [320, 129] width 205 height 39
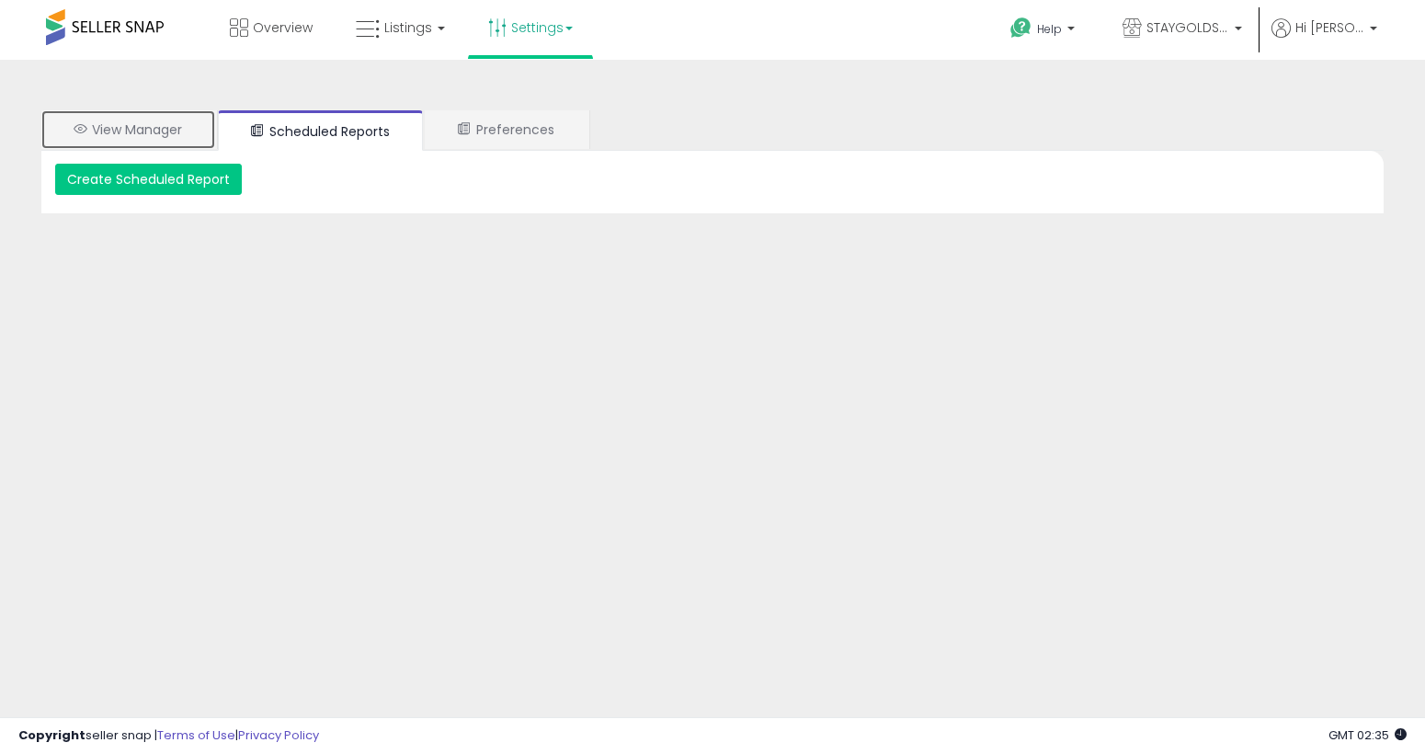
click at [58, 139] on link "View Manager" at bounding box center [128, 129] width 174 height 39
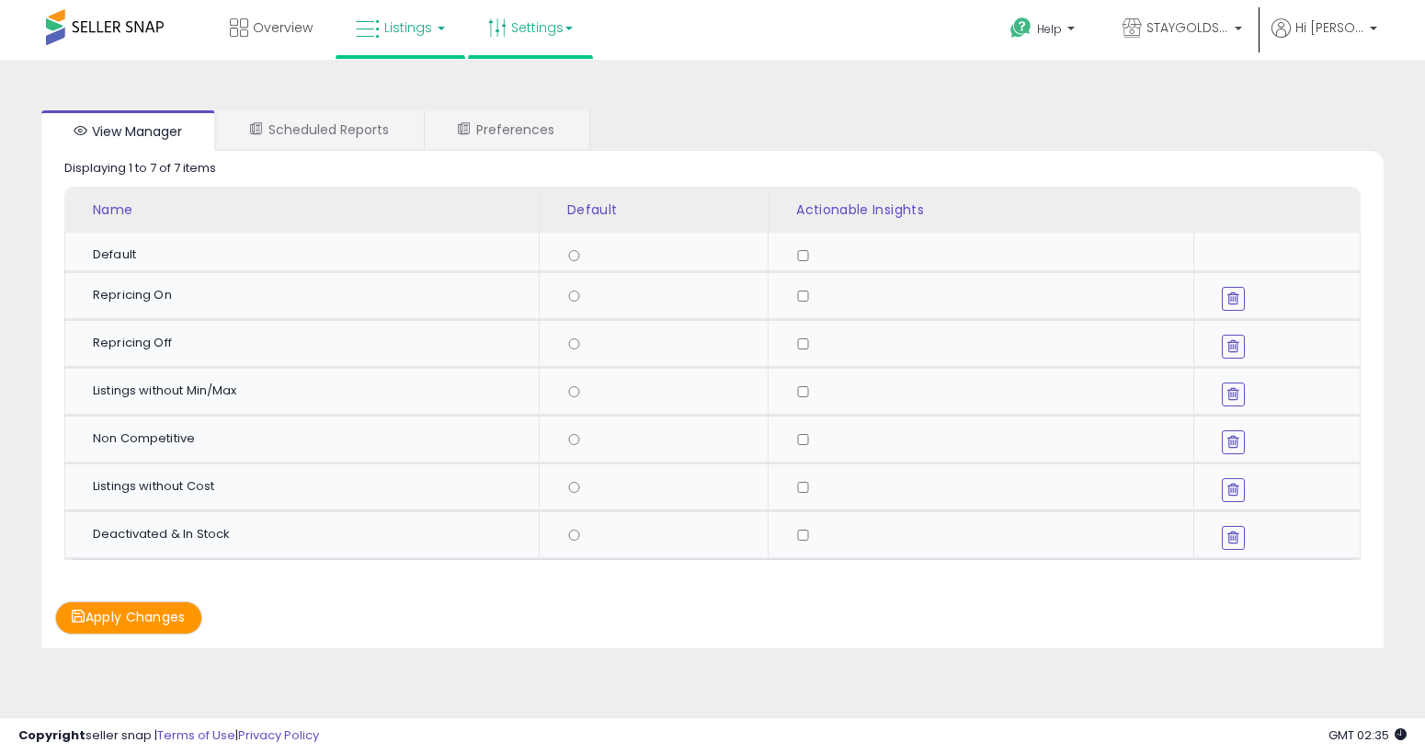
click at [384, 17] on link "Listings" at bounding box center [400, 27] width 117 height 55
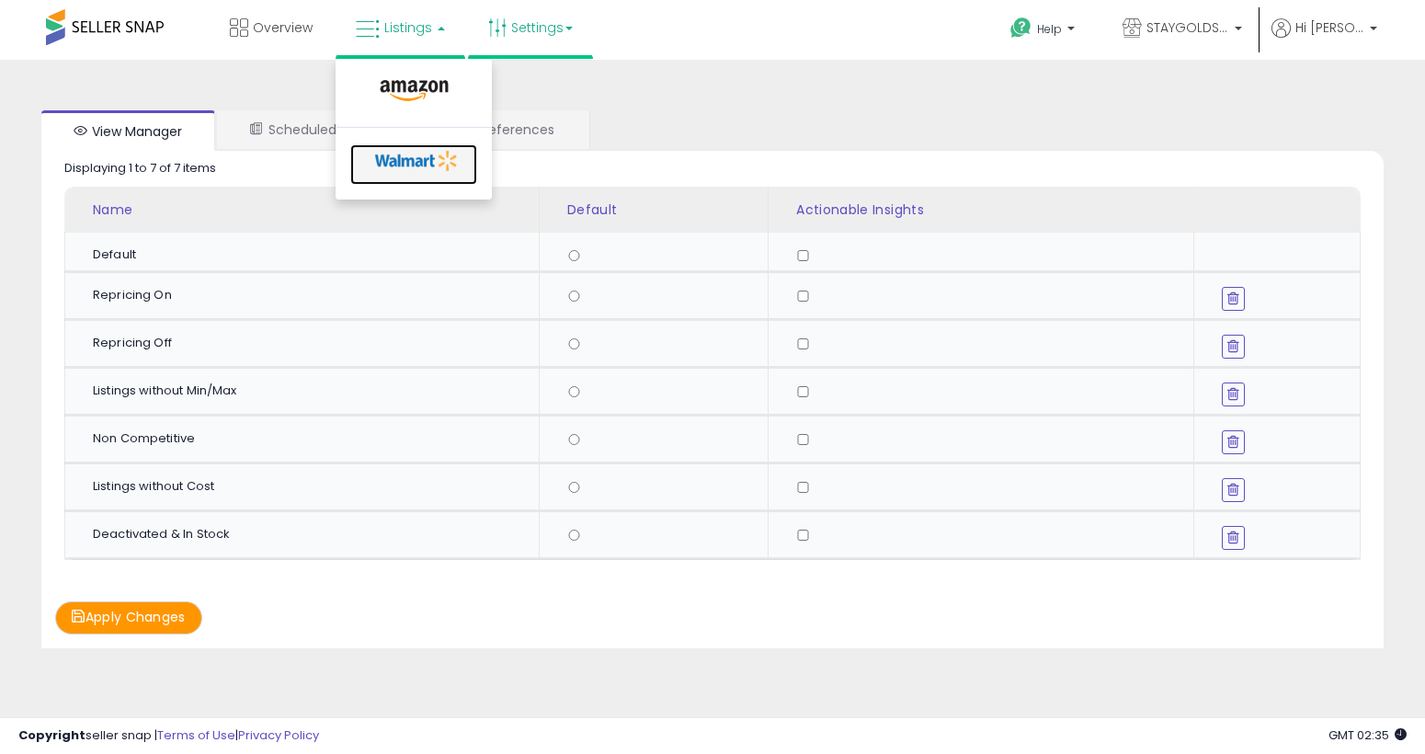
click at [388, 160] on icon at bounding box center [417, 161] width 97 height 28
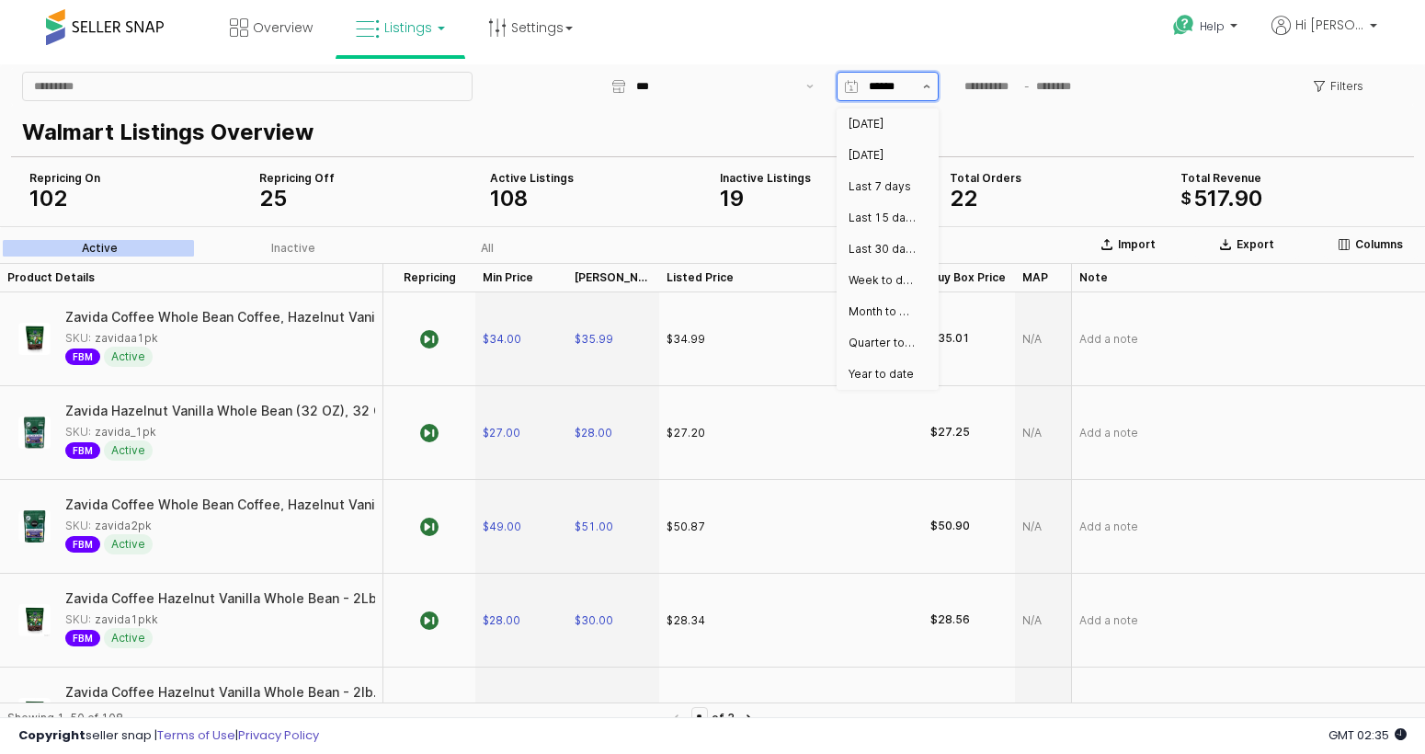
click at [919, 86] on button "Show suggestions" at bounding box center [927, 87] width 22 height 28
click at [746, 147] on p "Walmart Listings Overview" at bounding box center [709, 132] width 1374 height 33
click at [856, 88] on icon "App Frame" at bounding box center [851, 86] width 13 height 13
click at [864, 119] on div "[DATE]" at bounding box center [882, 124] width 67 height 15
type input "*****"
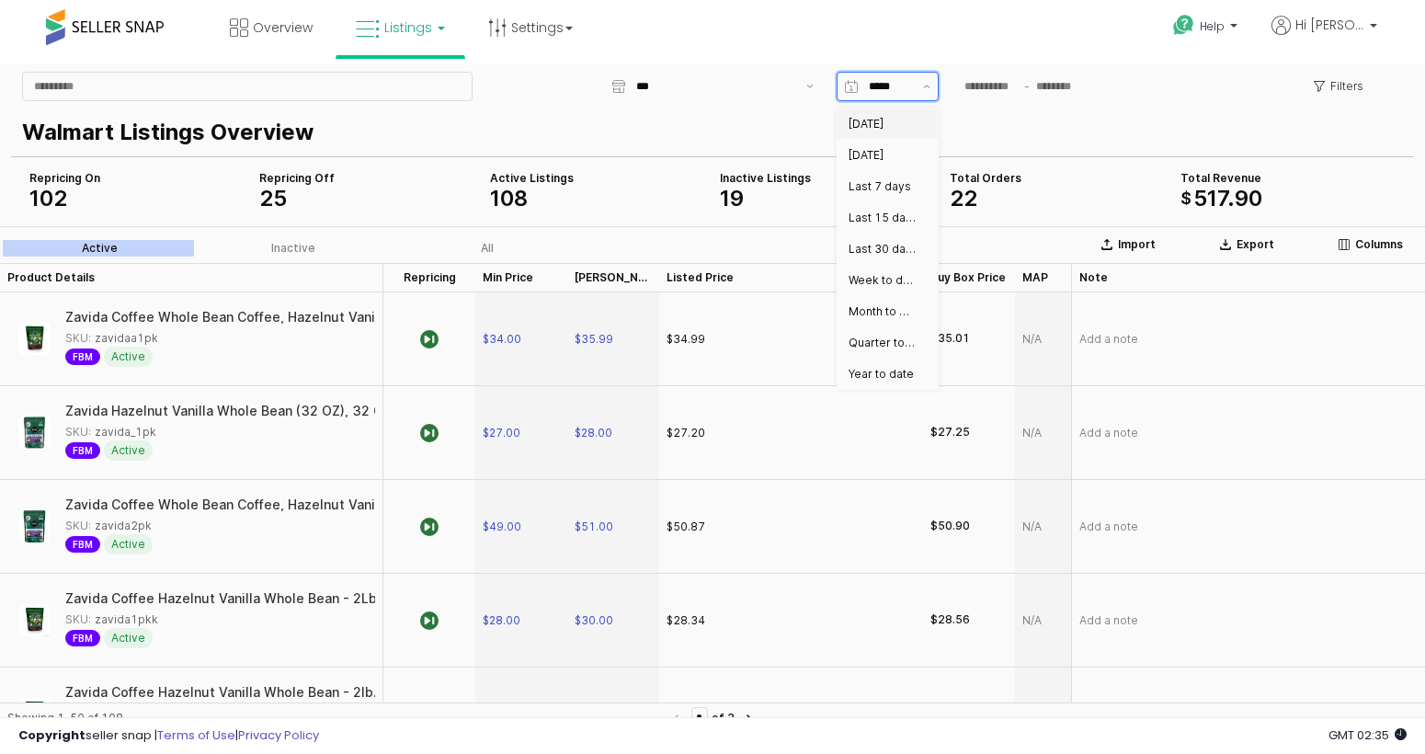
type input "**********"
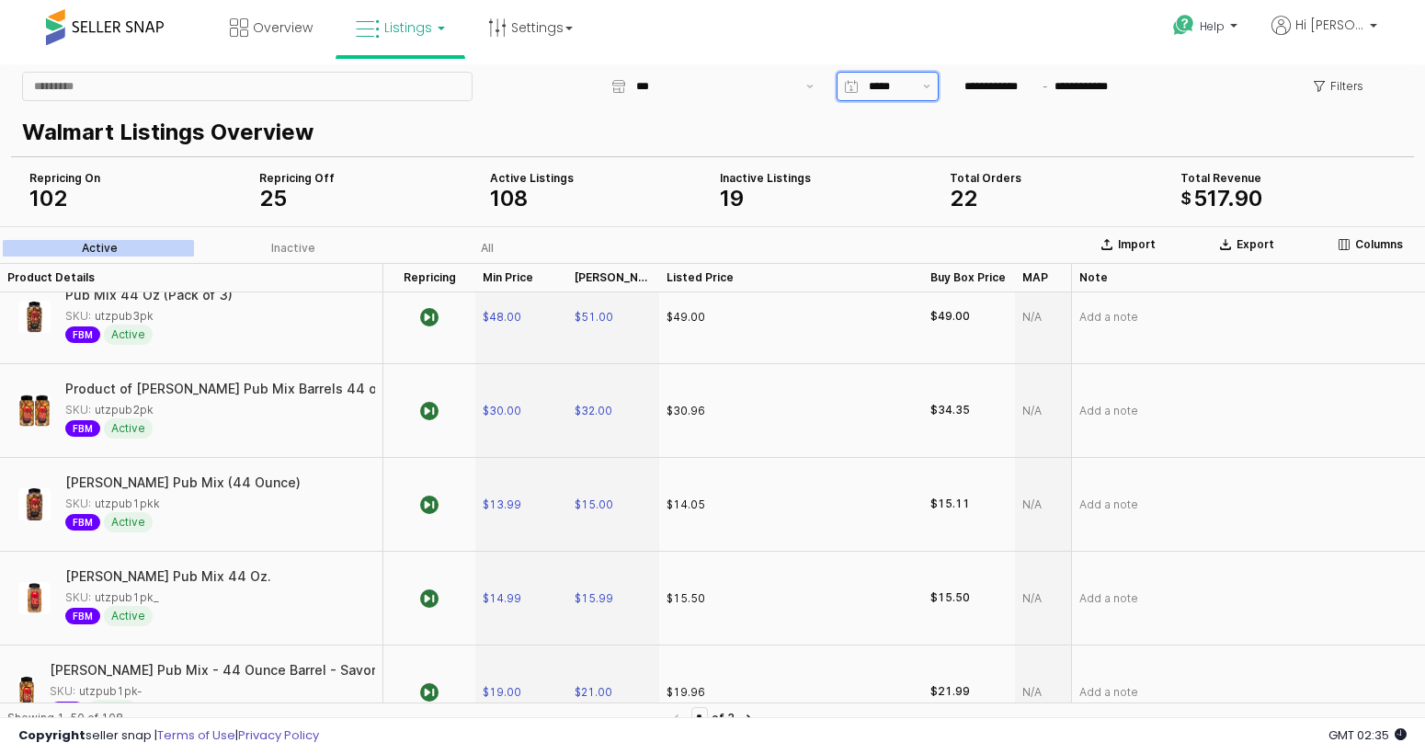
scroll to position [1158, 0]
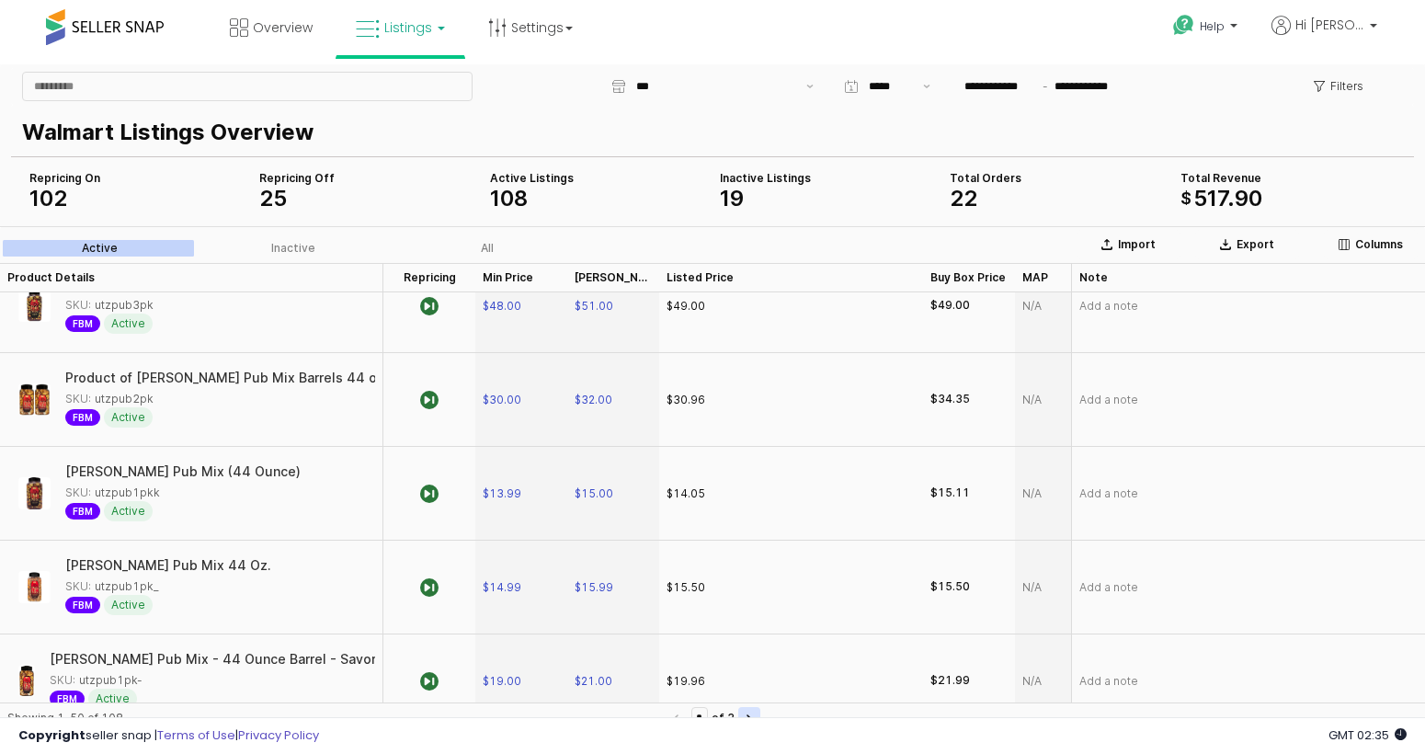
click at [739, 713] on button "Next page" at bounding box center [749, 718] width 22 height 22
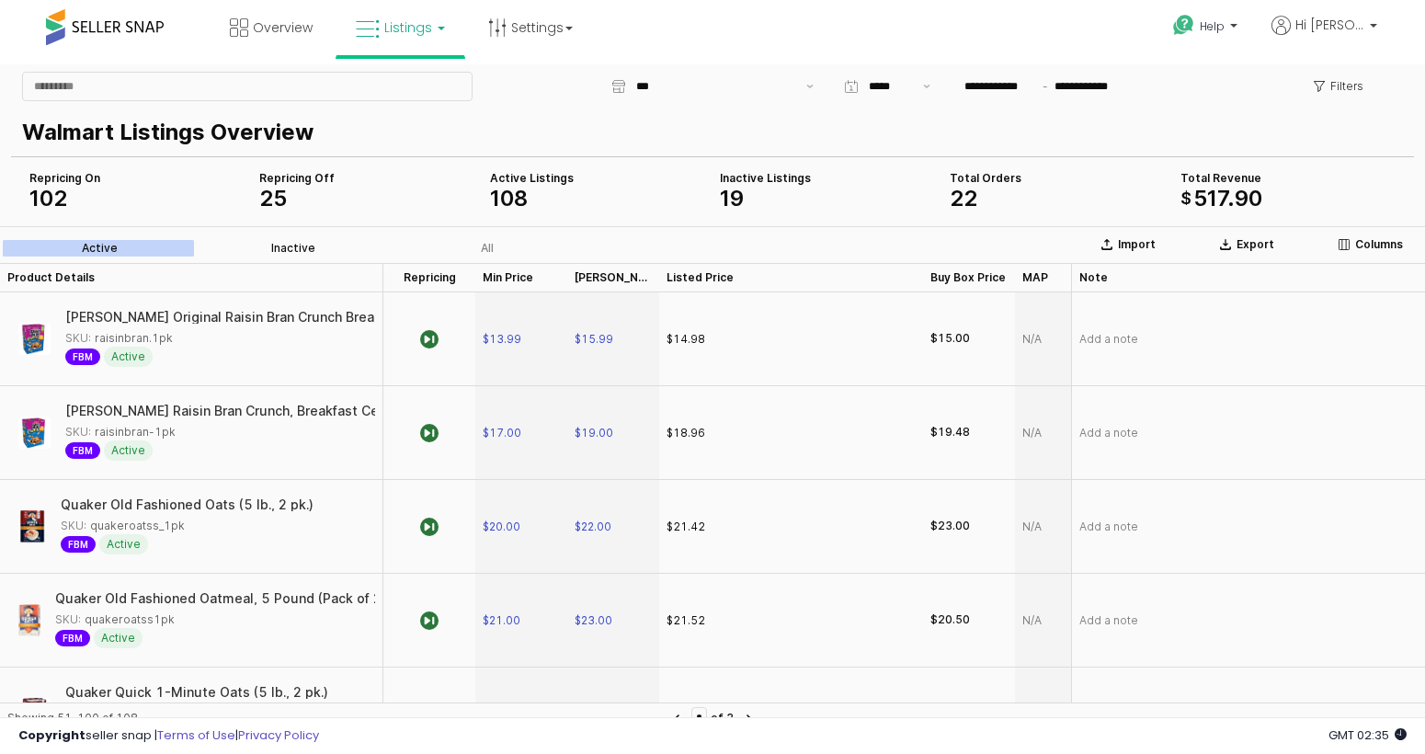
click at [326, 250] on label "Inactive" at bounding box center [294, 248] width 194 height 17
type input "*"
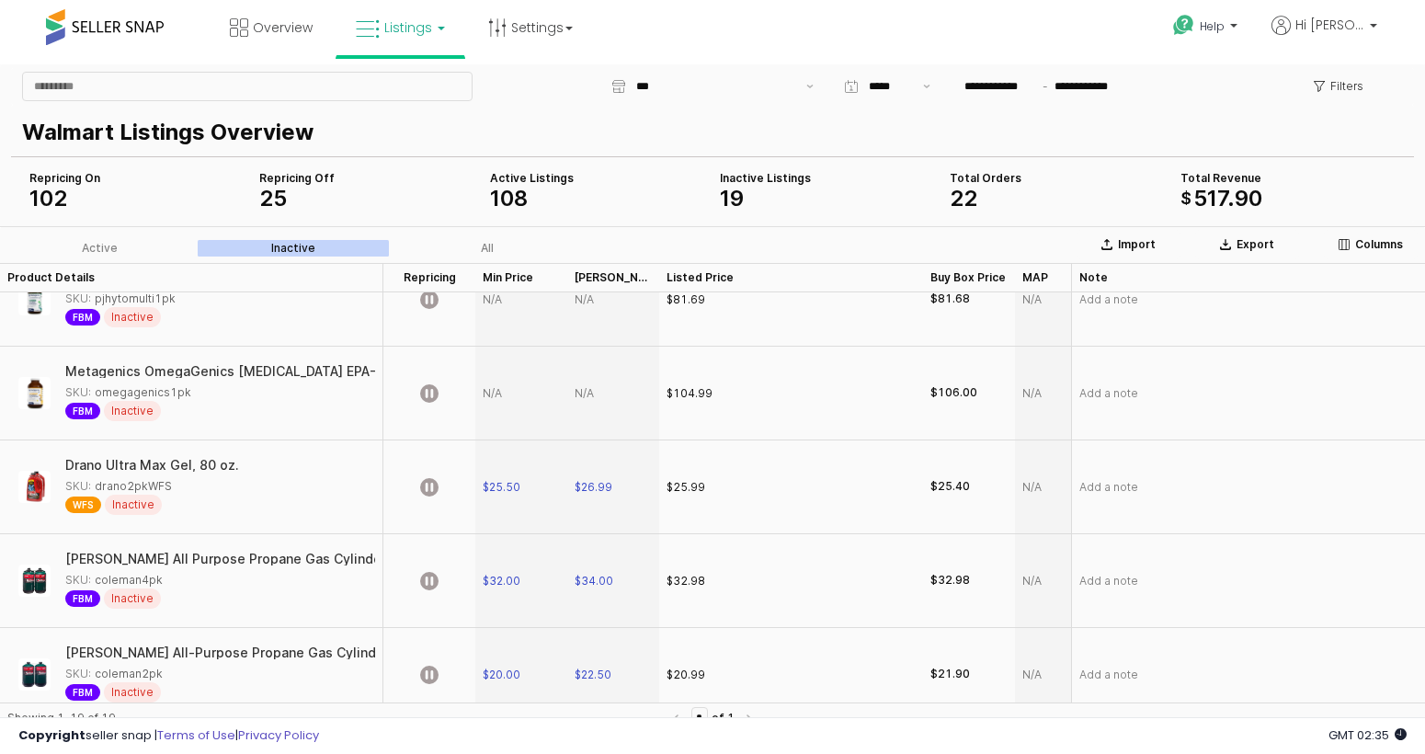
scroll to position [1385, 0]
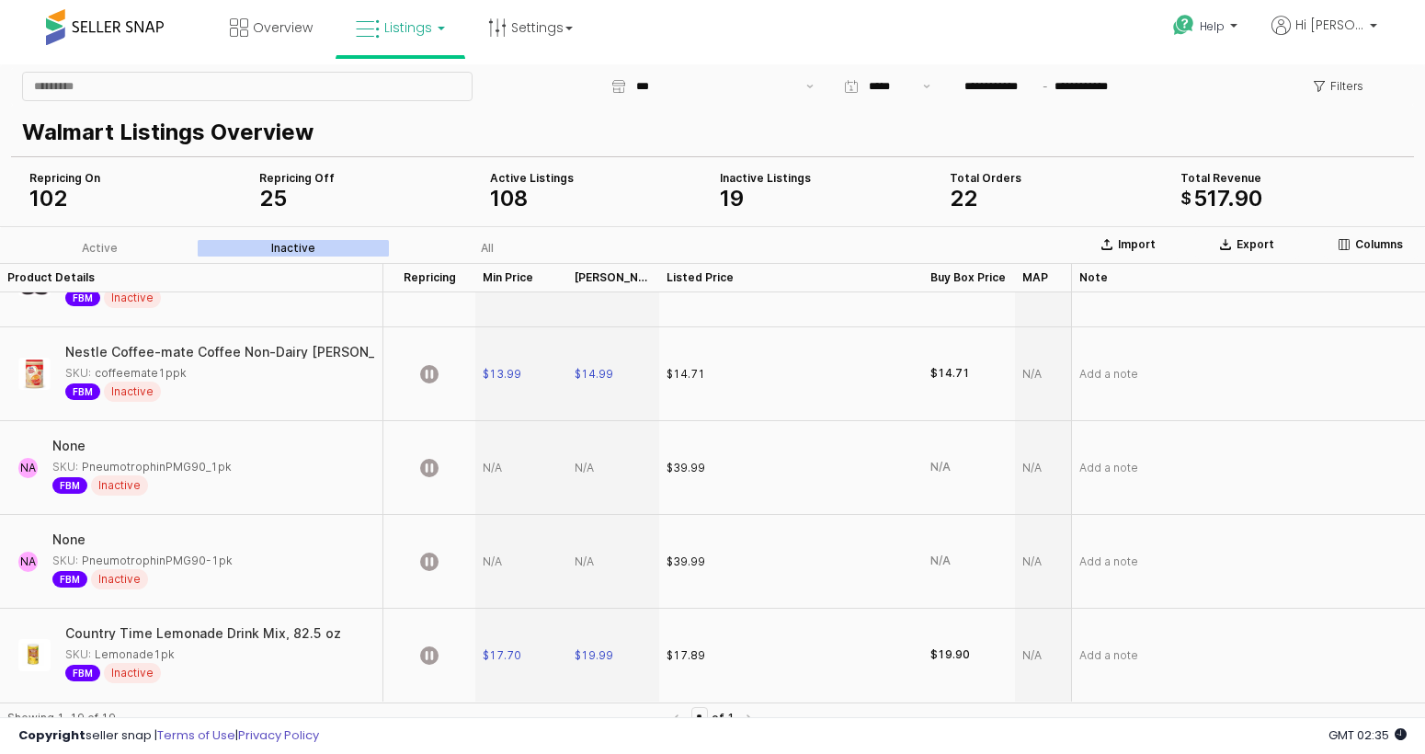
click at [507, 234] on div "Active Inactive All" at bounding box center [297, 248] width 594 height 29
click at [437, 25] on link "Listings" at bounding box center [400, 27] width 117 height 55
click at [548, 19] on link "Settings" at bounding box center [530, 27] width 112 height 55
click at [299, 24] on span "Overview" at bounding box center [283, 27] width 60 height 18
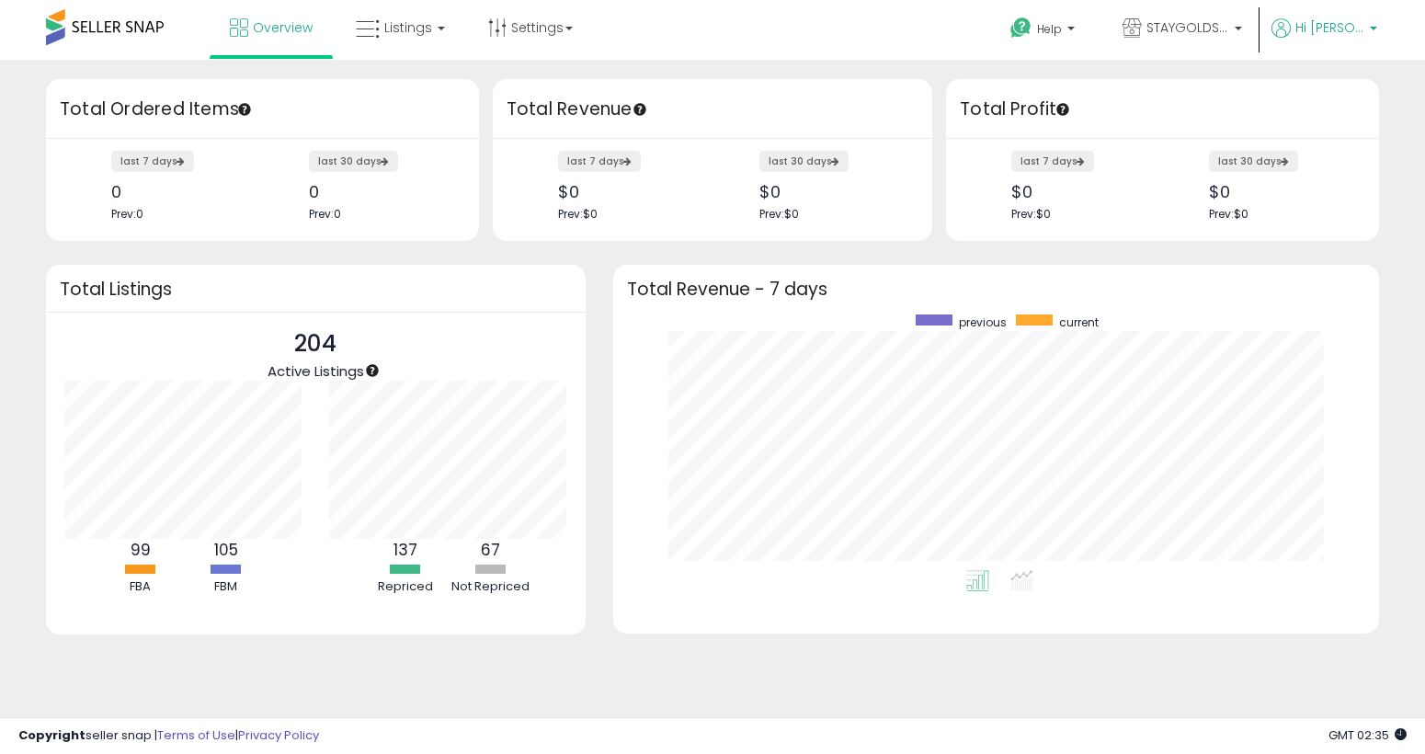
click at [1367, 47] on link "Hi [PERSON_NAME]" at bounding box center [1324, 38] width 106 height 41
click at [1345, 189] on link "Logout" at bounding box center [1336, 194] width 40 height 17
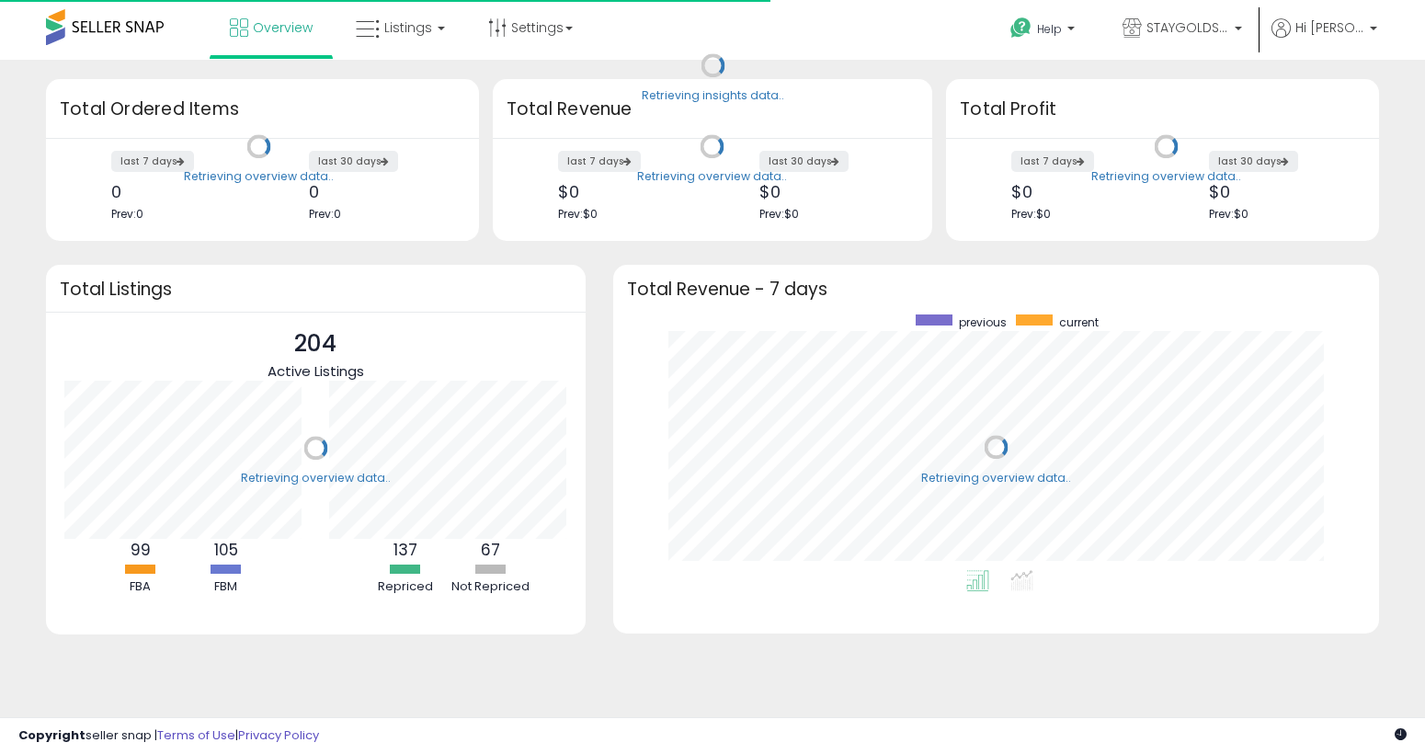
scroll to position [256, 729]
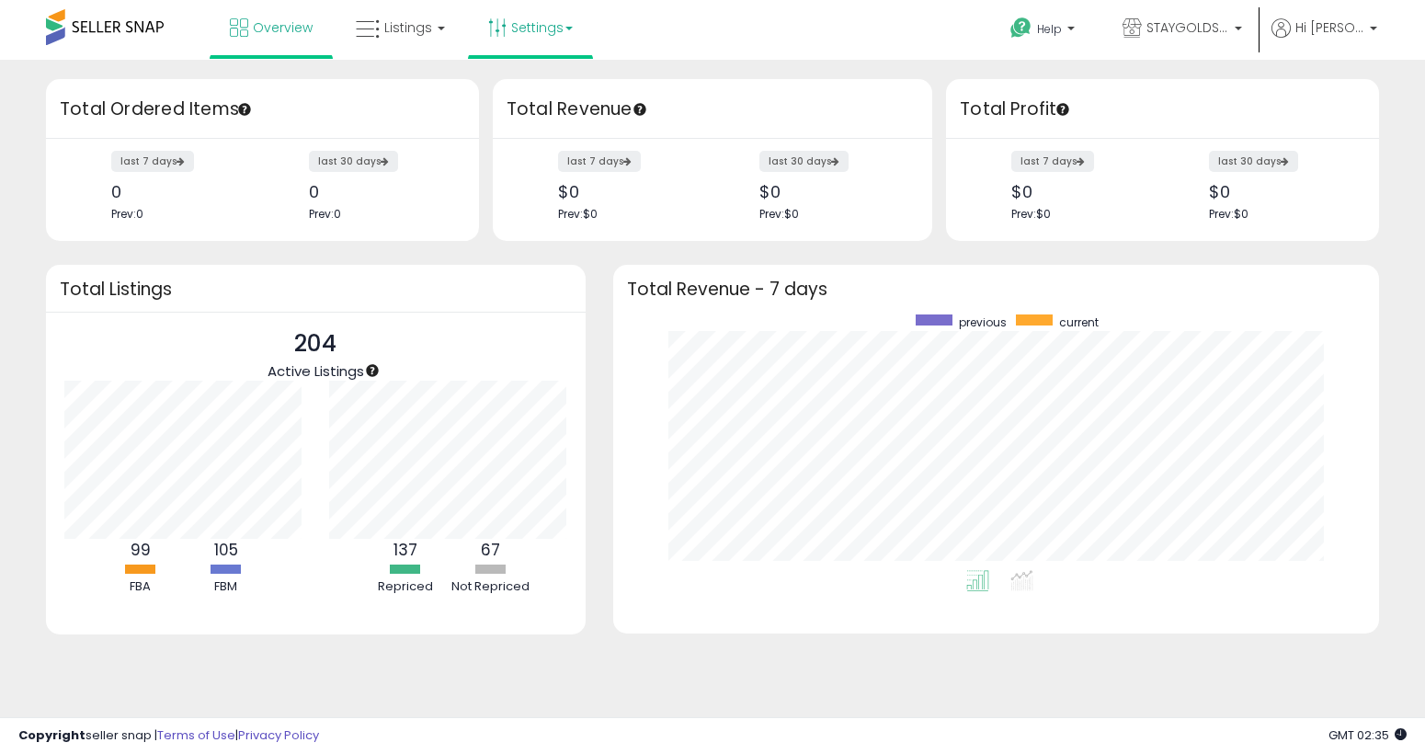
click at [495, 38] on link "Settings" at bounding box center [530, 27] width 112 height 55
click at [531, 146] on link "User settings" at bounding box center [531, 141] width 78 height 17
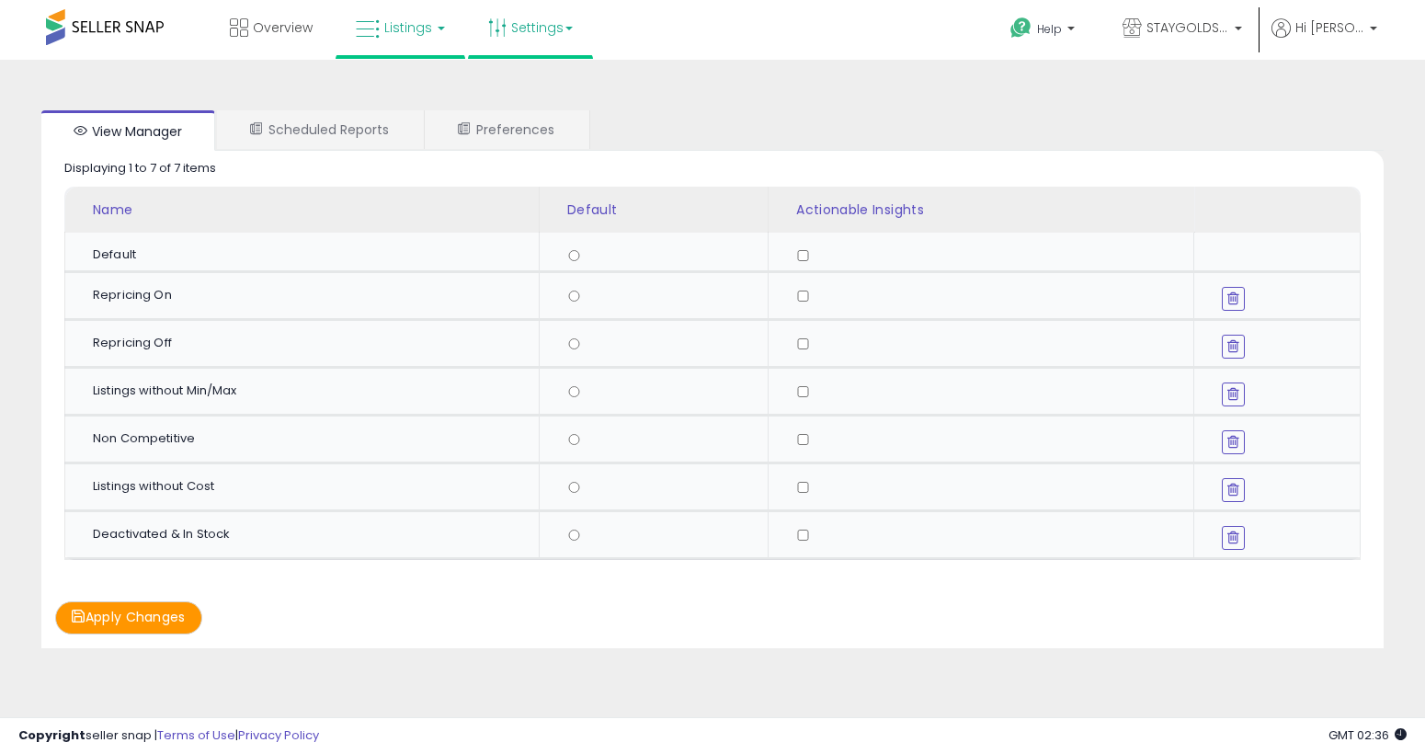
click at [394, 38] on link "Listings" at bounding box center [400, 27] width 117 height 55
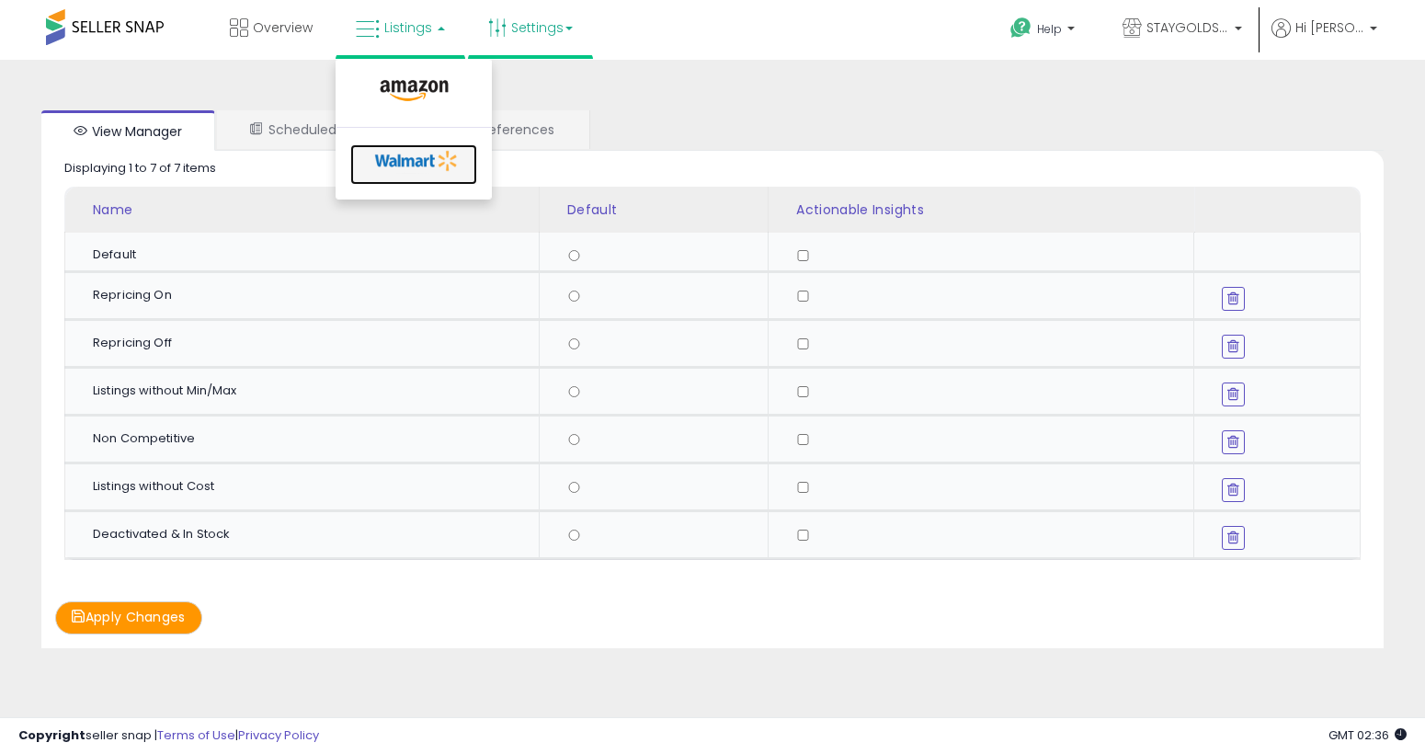
click at [409, 176] on link at bounding box center [413, 164] width 127 height 40
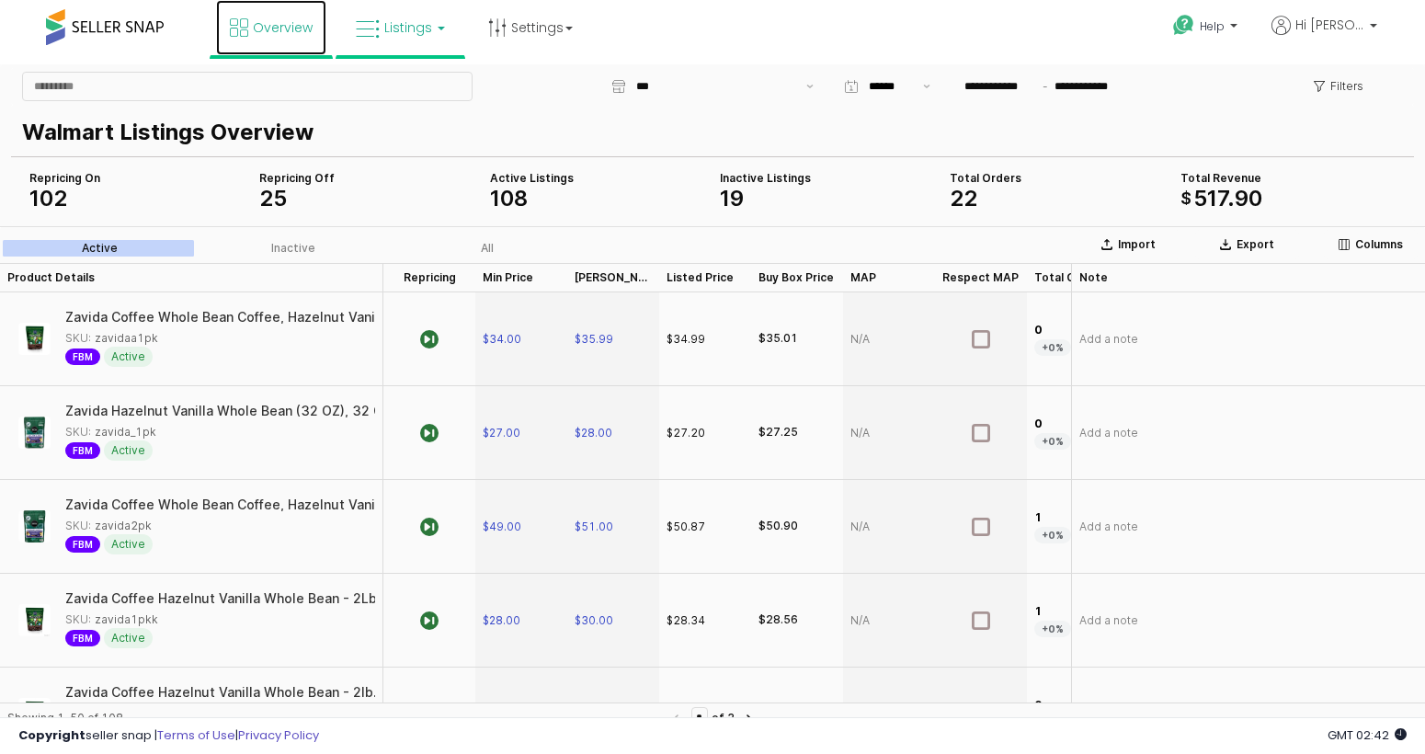
click at [240, 24] on icon at bounding box center [239, 27] width 18 height 18
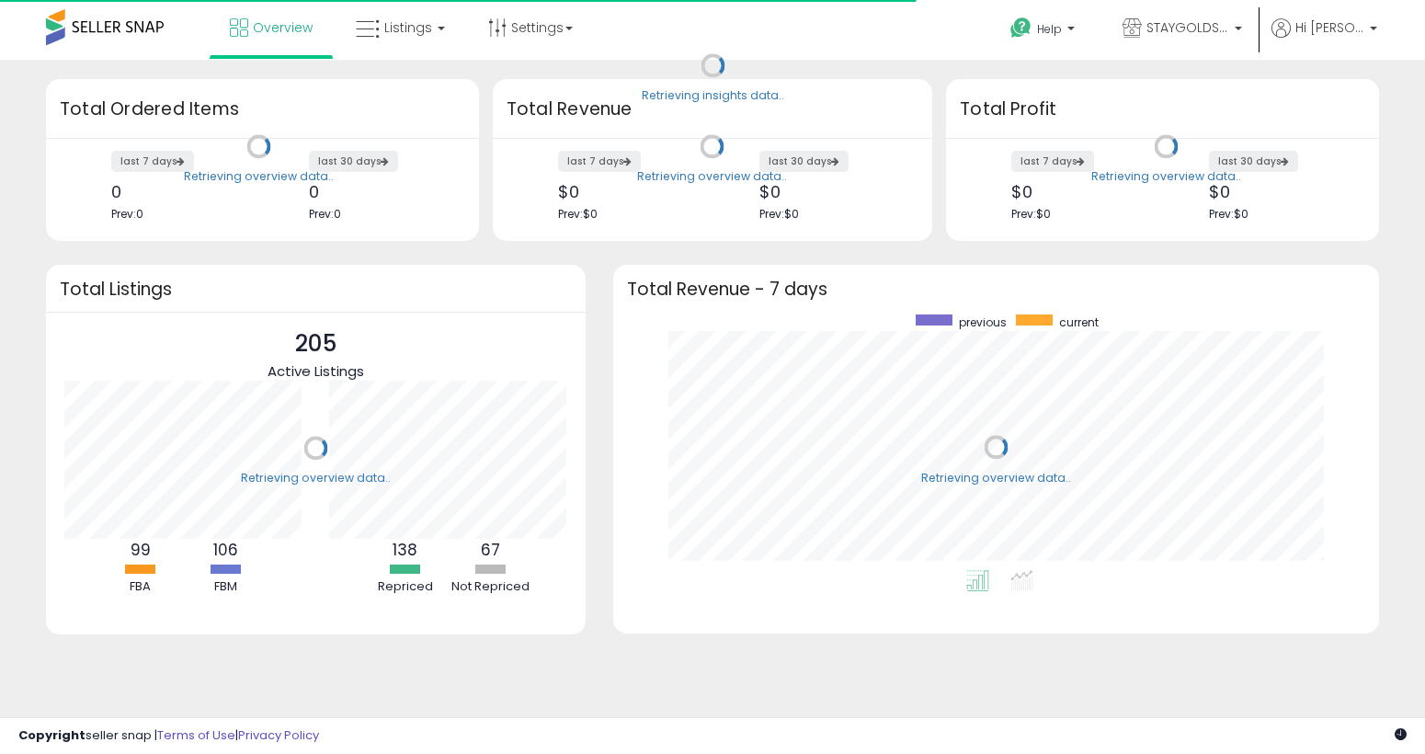
scroll to position [256, 729]
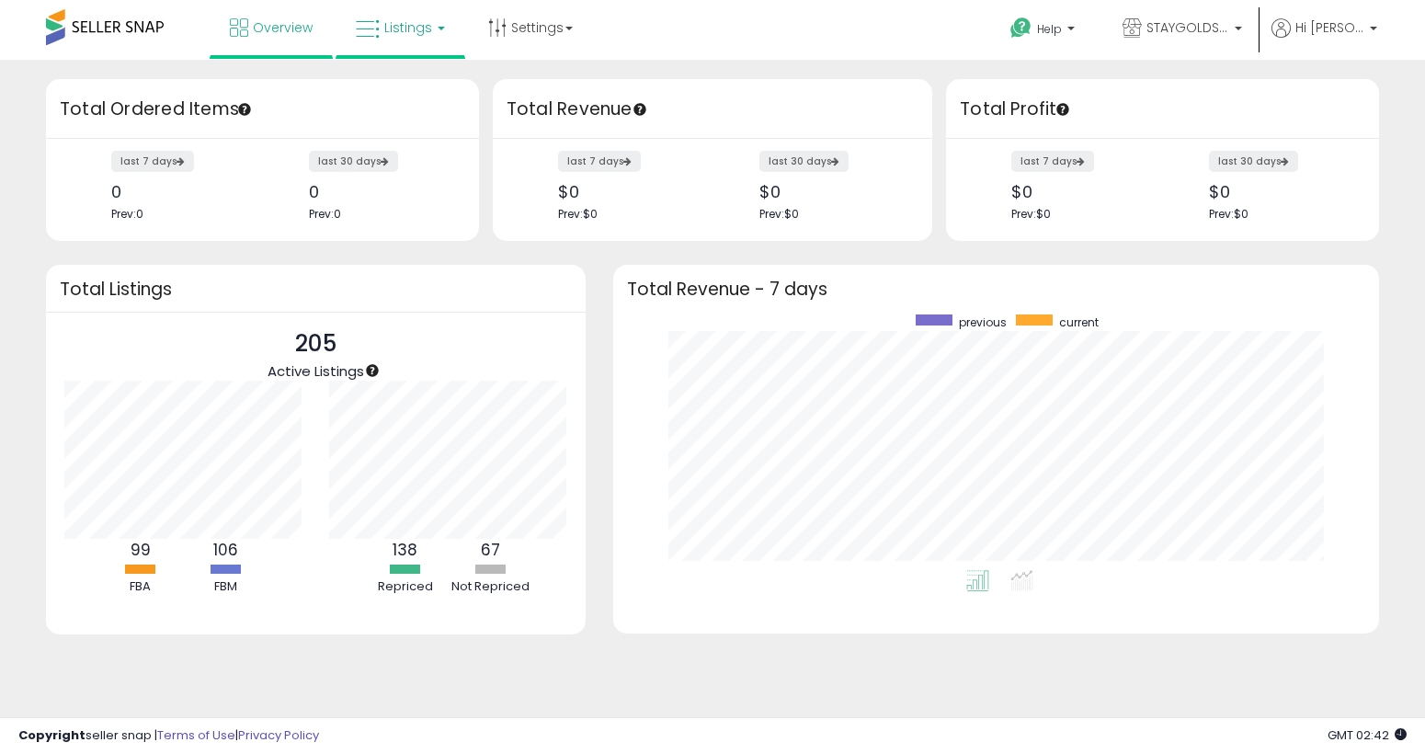
click at [354, 18] on link "Listings" at bounding box center [400, 27] width 117 height 55
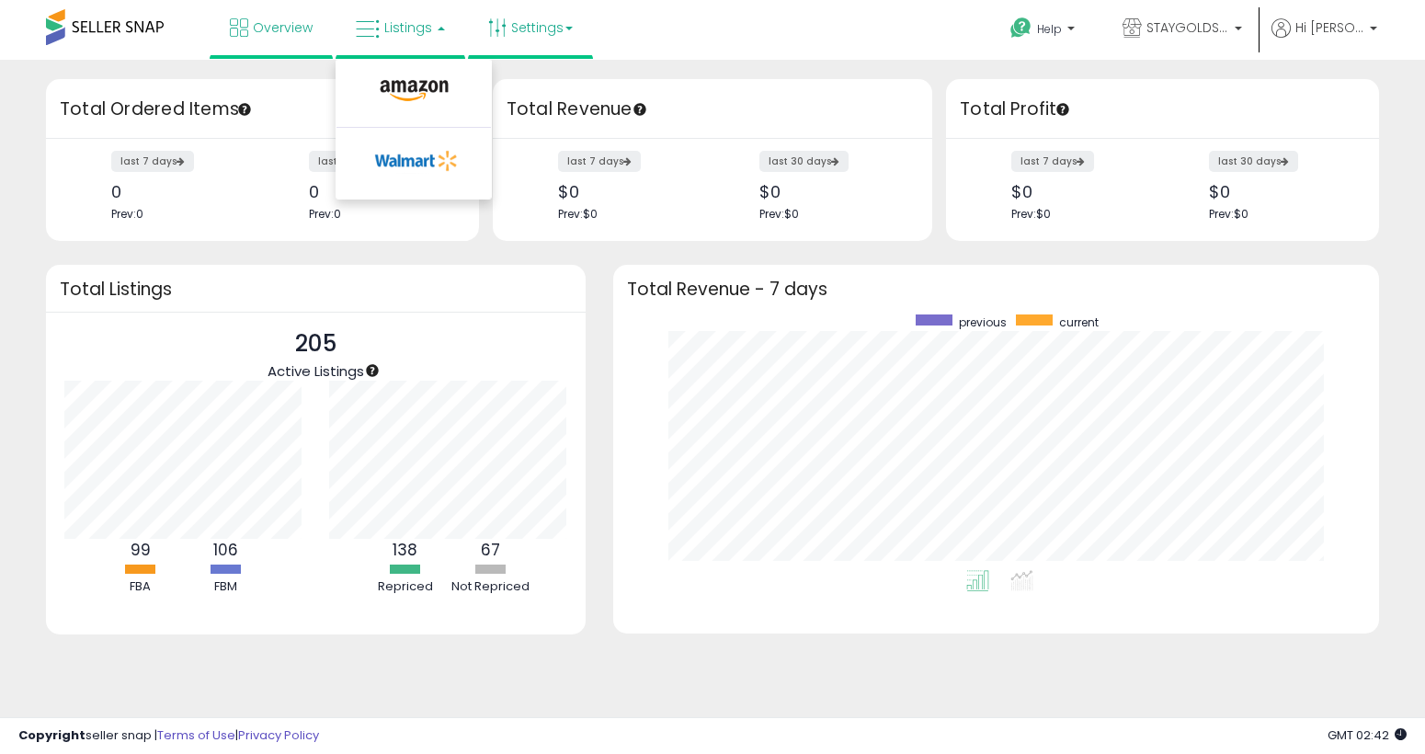
click at [530, 24] on link "Settings" at bounding box center [530, 27] width 112 height 55
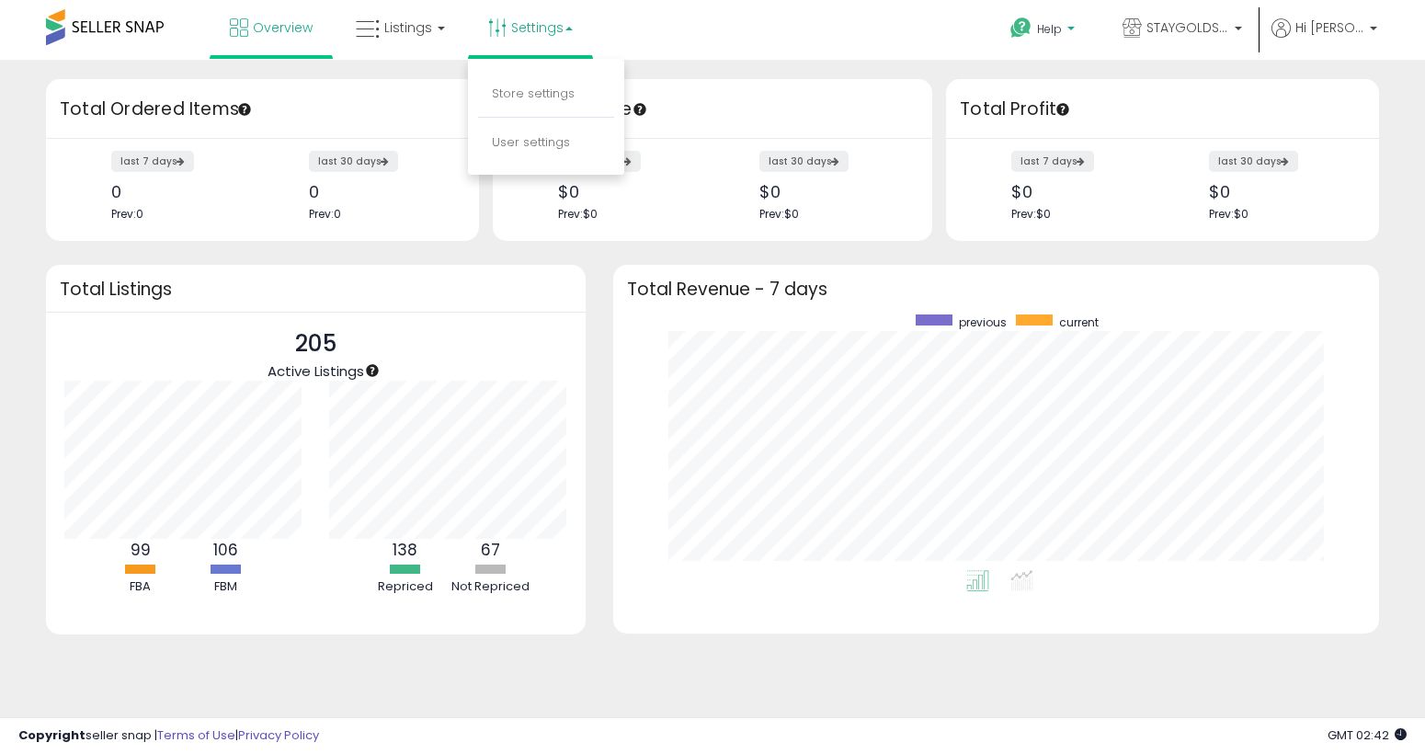
click at [1066, 30] on p "Help" at bounding box center [1044, 31] width 70 height 20
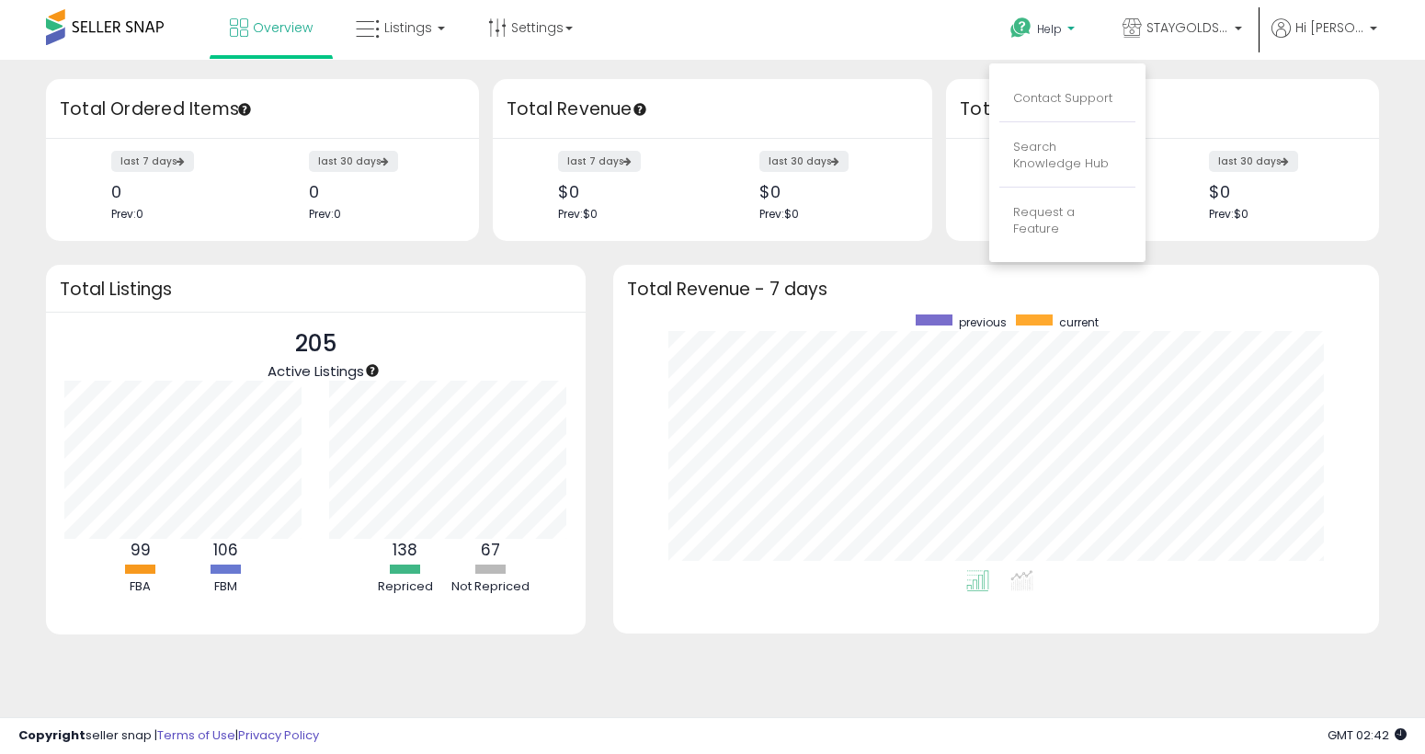
click at [1072, 178] on li "Search Knowledge Hub" at bounding box center [1067, 156] width 136 height 63
click at [1078, 165] on icon at bounding box center [1082, 161] width 9 height 8
click at [1072, 36] on b at bounding box center [1070, 33] width 7 height 13
click at [1070, 165] on link "Search Knowledge Hub" at bounding box center [1061, 155] width 96 height 35
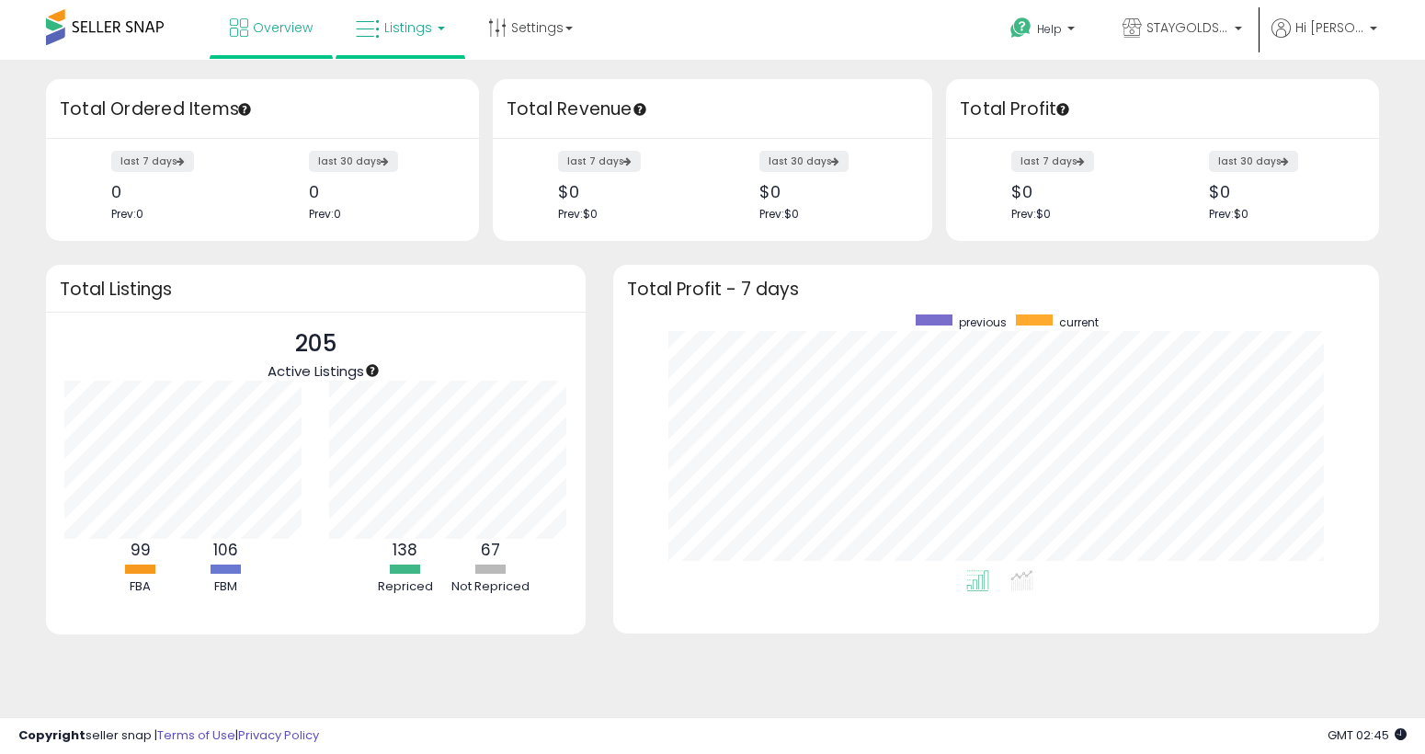
click at [450, 30] on link "Listings" at bounding box center [400, 27] width 117 height 55
click at [417, 159] on icon at bounding box center [417, 161] width 97 height 28
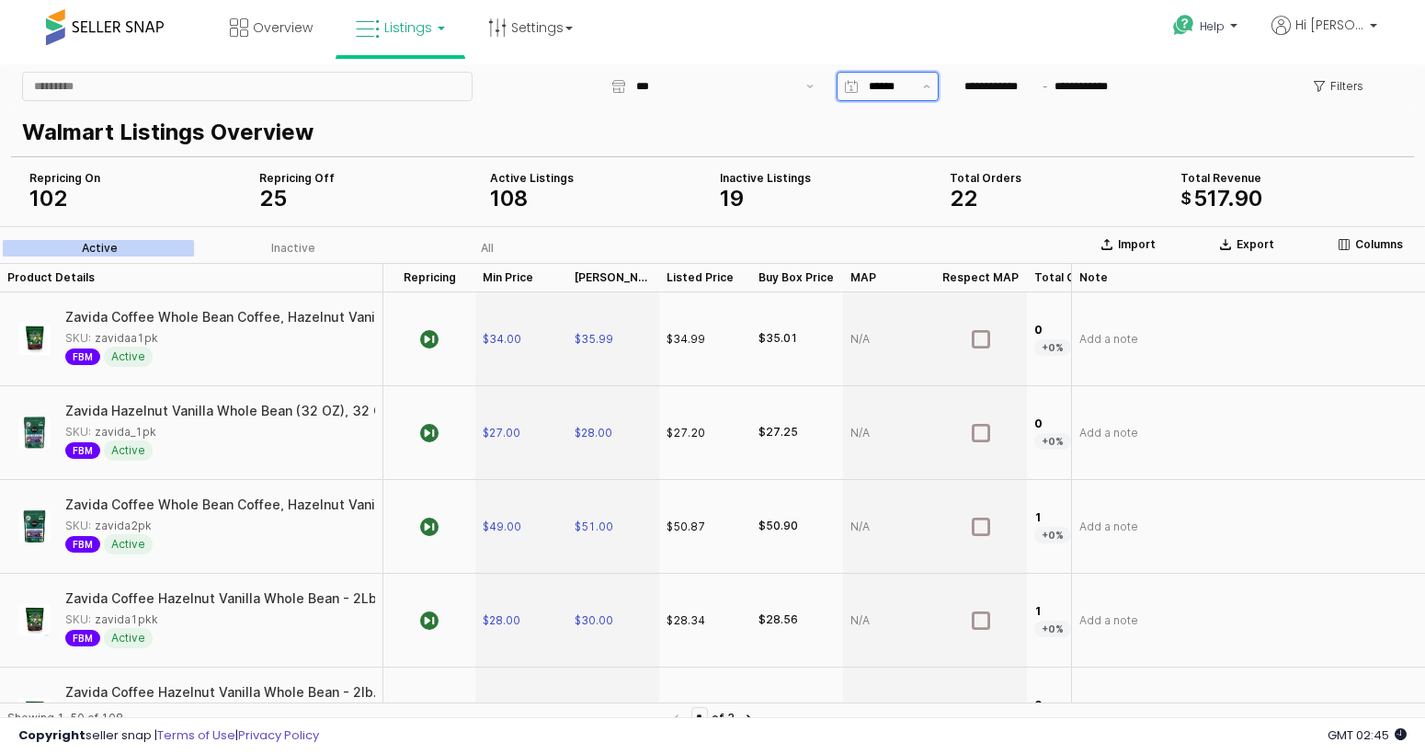
click at [888, 90] on input "App Frame" at bounding box center [890, 86] width 43 height 18
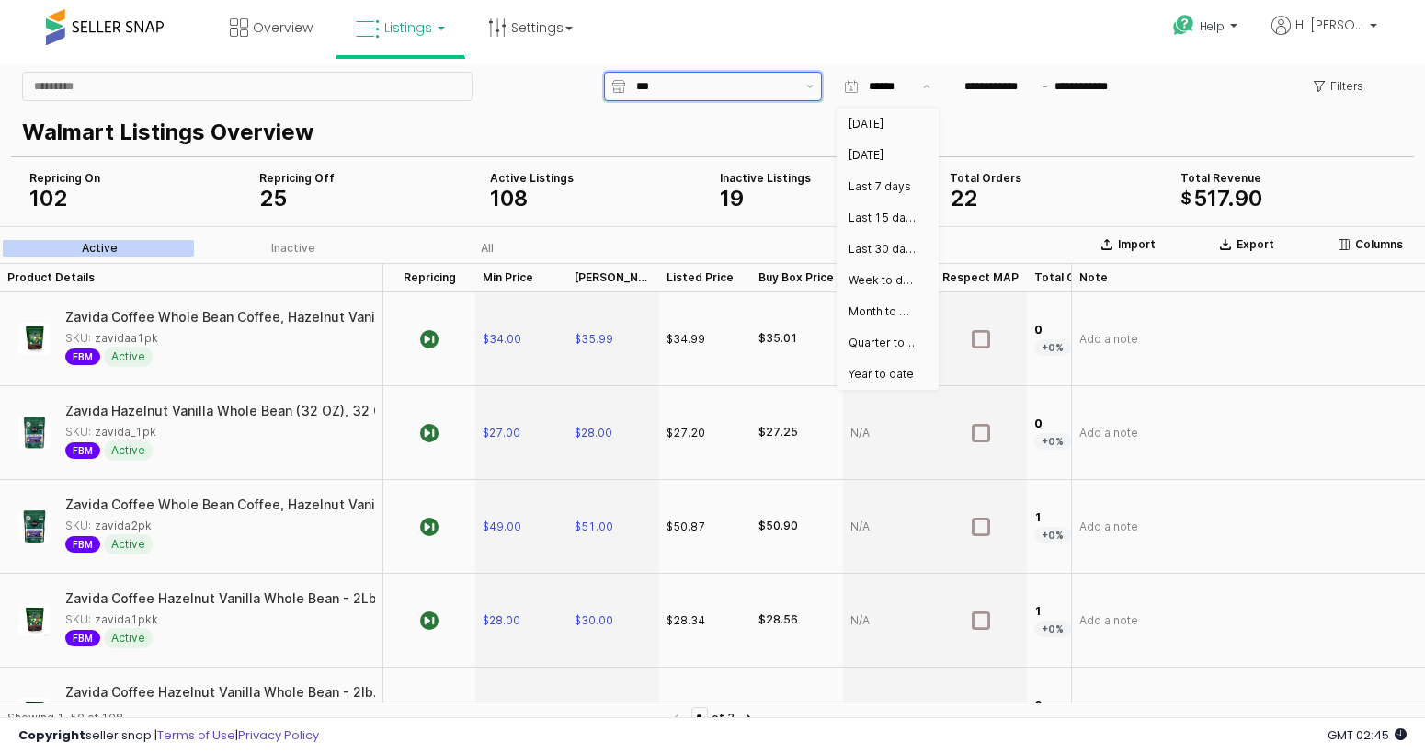
click at [674, 74] on div "***" at bounding box center [712, 87] width 174 height 28
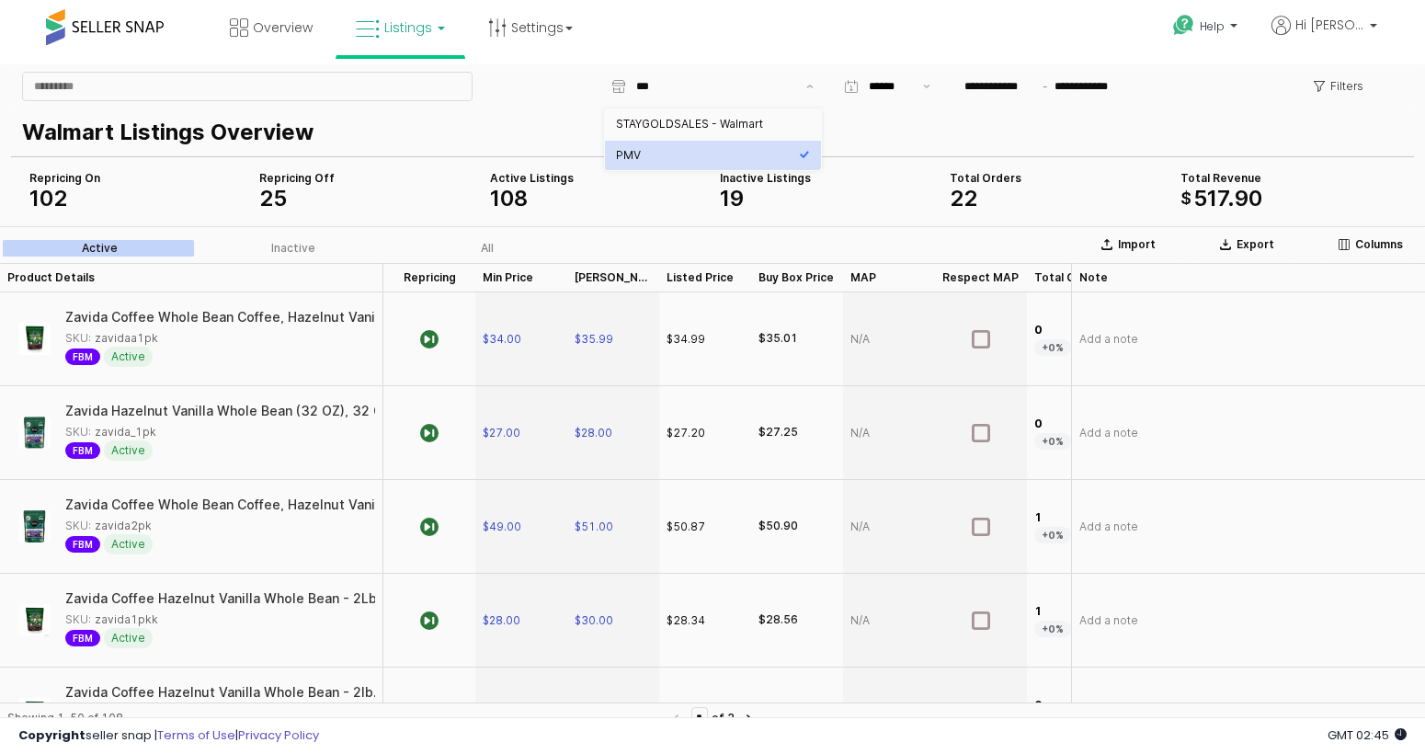
click at [671, 38] on div "Overview Listings" at bounding box center [456, 39] width 941 height 78
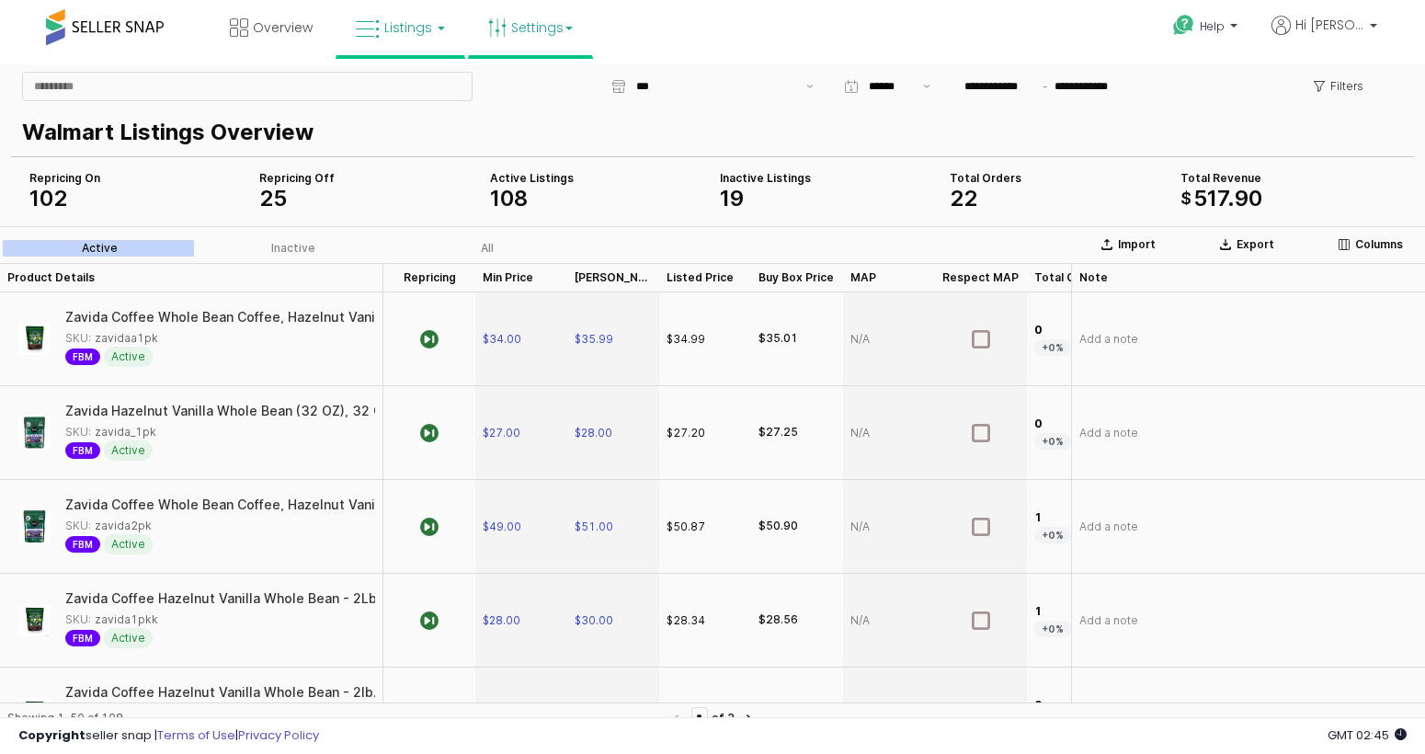
click at [535, 38] on link "Settings" at bounding box center [530, 27] width 112 height 55
click at [794, 38] on div "Overview Listings" at bounding box center [456, 39] width 941 height 78
click at [1347, 20] on span "Hi [PERSON_NAME]" at bounding box center [1329, 25] width 69 height 18
click at [1213, 29] on span "Help" at bounding box center [1212, 26] width 25 height 16
